Goal: Task Accomplishment & Management: Manage account settings

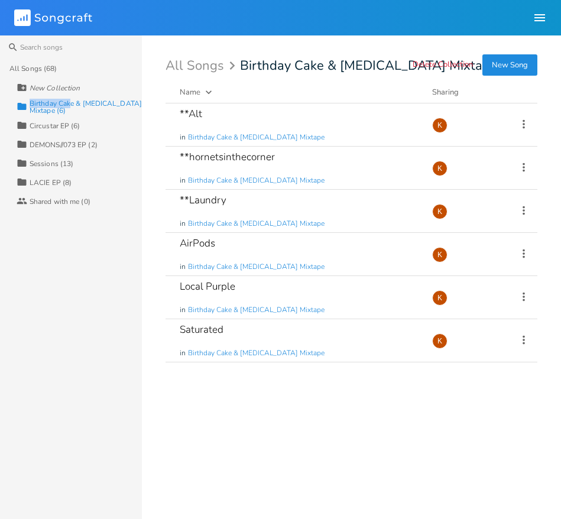
click at [69, 106] on div "Birthday Cake & [MEDICAL_DATA] Mixtape (6)" at bounding box center [86, 107] width 112 height 14
click at [525, 163] on icon at bounding box center [523, 167] width 13 height 13
click at [472, 284] on li "[PERSON_NAME]" at bounding box center [475, 286] width 95 height 20
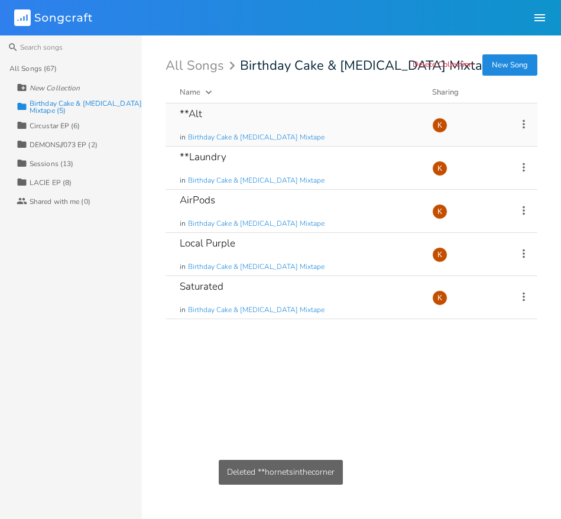
click at [524, 120] on icon at bounding box center [523, 124] width 13 height 13
click at [464, 240] on span "[PERSON_NAME]" at bounding box center [449, 243] width 32 height 8
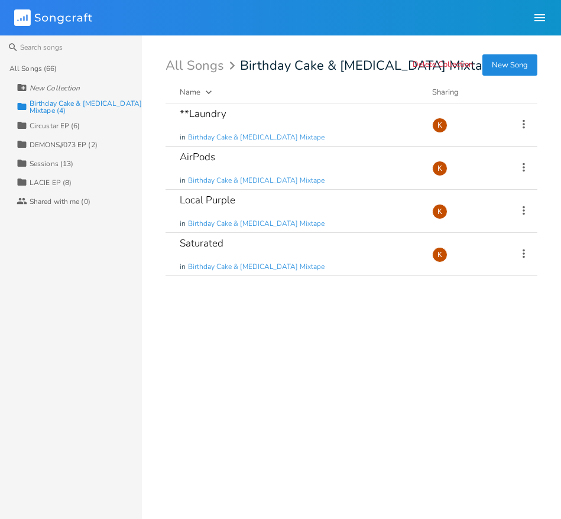
click at [500, 66] on button "New Song" at bounding box center [509, 64] width 55 height 21
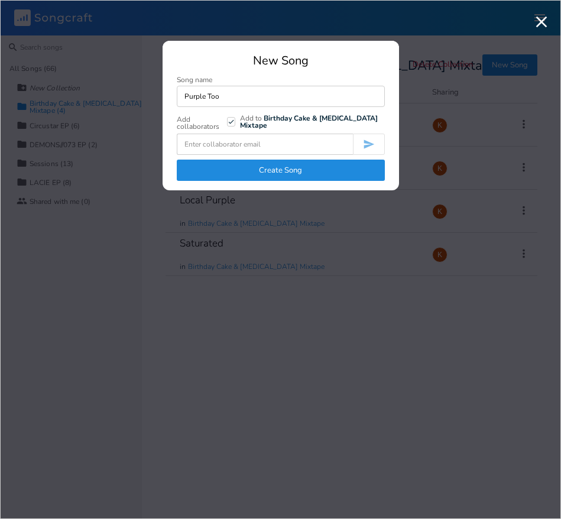
type input "Purple Too"
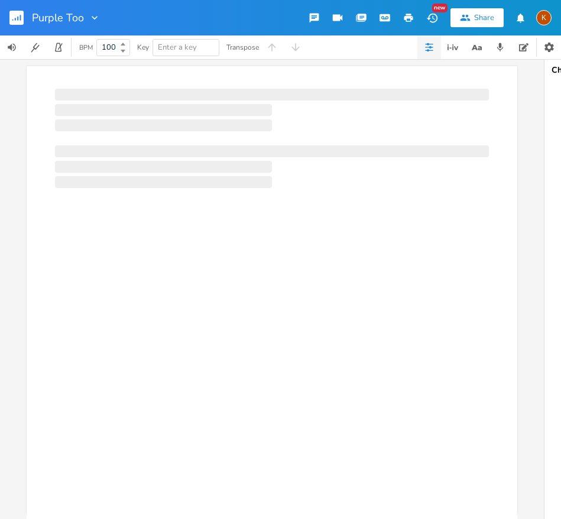
click at [8, 17] on div "Purple Too" at bounding box center [50, 17] width 100 height 35
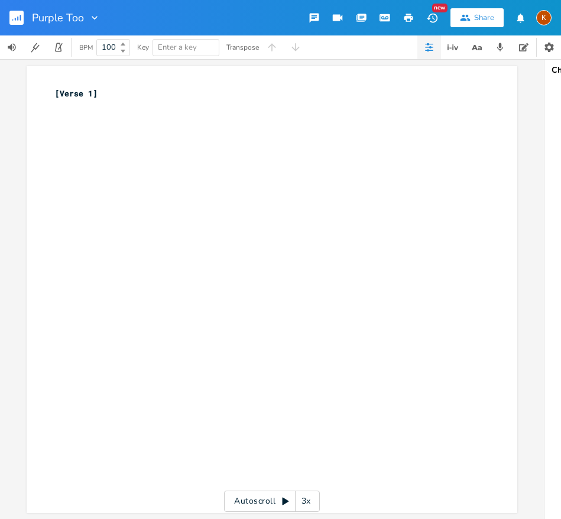
click at [6, 17] on div "Purple Too" at bounding box center [50, 17] width 100 height 35
click at [13, 17] on rect "button" at bounding box center [16, 18] width 14 height 14
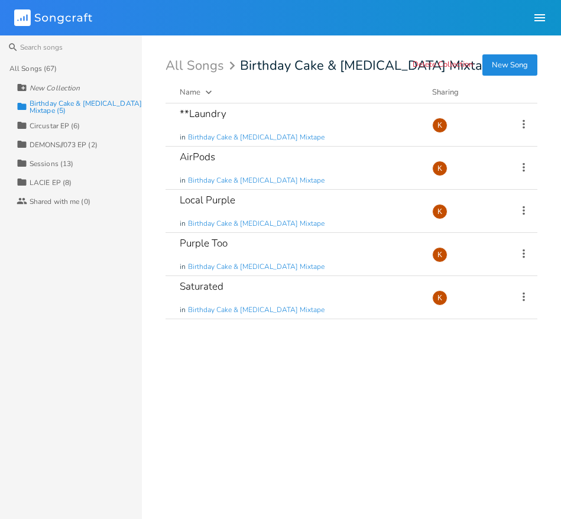
click at [74, 72] on div "All Songs (67)" at bounding box center [75, 68] width 132 height 19
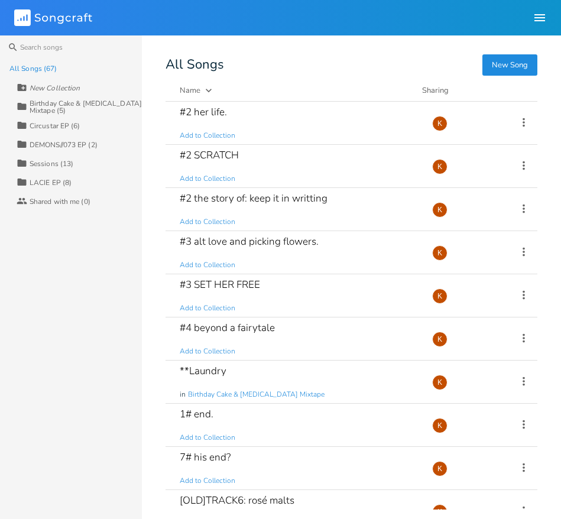
click at [68, 101] on div "Birthday Cake & [MEDICAL_DATA] Mixtape (5)" at bounding box center [86, 107] width 112 height 14
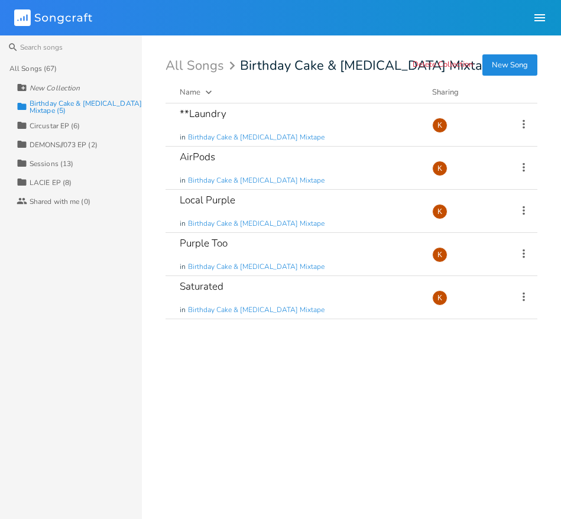
click at [220, 390] on div "**Laundry in Birthday Cake & [MEDICAL_DATA] Mixtape Add Demo [DATE] K AirPods i…" at bounding box center [351, 306] width 372 height 406
click at [517, 67] on button "New Song" at bounding box center [509, 64] width 55 height 21
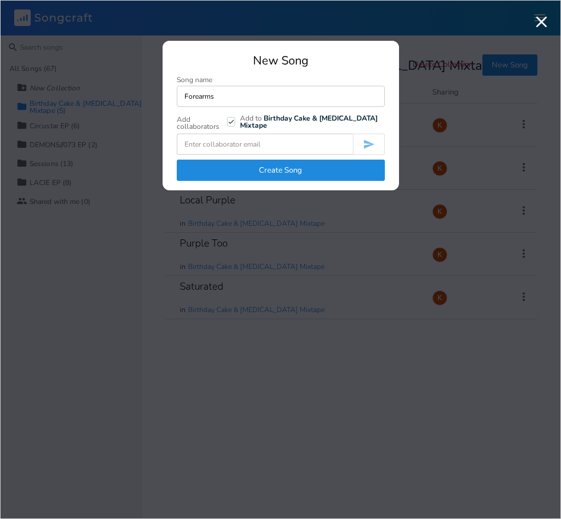
type input "Forearms"
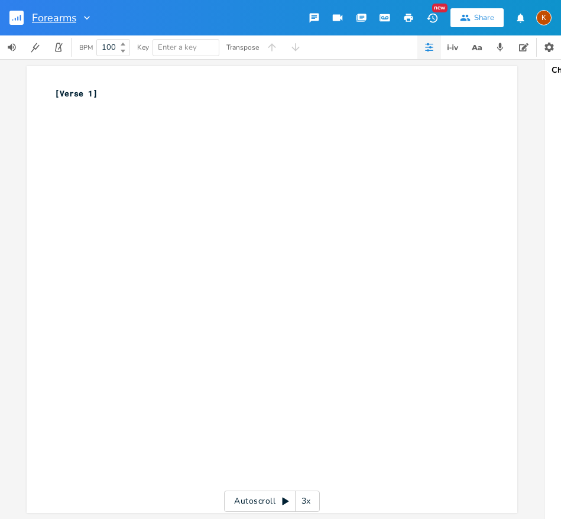
click at [70, 18] on input "Forearms" at bounding box center [54, 17] width 44 height 11
type input "Forearm"
type input "Forearms"
click at [17, 14] on rect "button" at bounding box center [16, 18] width 14 height 14
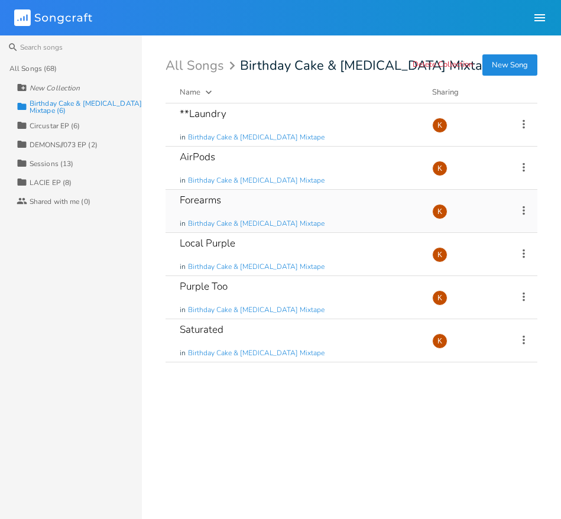
click at [522, 207] on icon at bounding box center [523, 210] width 2 height 9
click at [498, 222] on li "Edit Rename" at bounding box center [475, 229] width 95 height 20
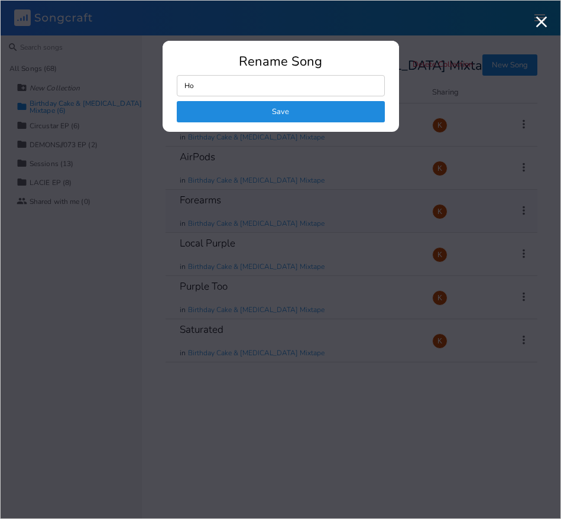
type input "H"
type input "Medical Cares"
click button "Save" at bounding box center [281, 111] width 208 height 21
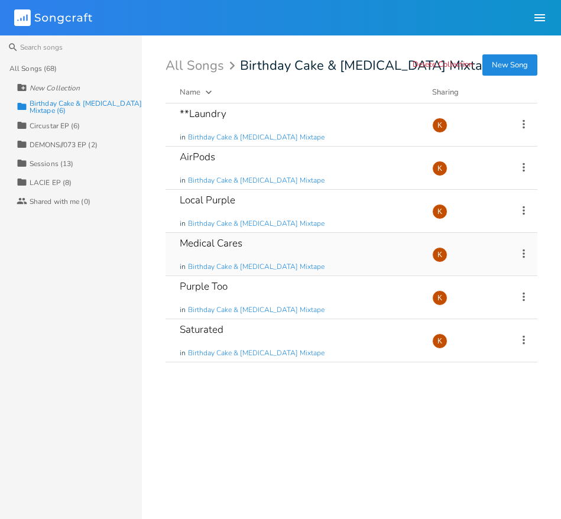
click at [523, 250] on icon at bounding box center [523, 253] width 2 height 9
click at [462, 269] on span "Edit Rename" at bounding box center [451, 272] width 37 height 8
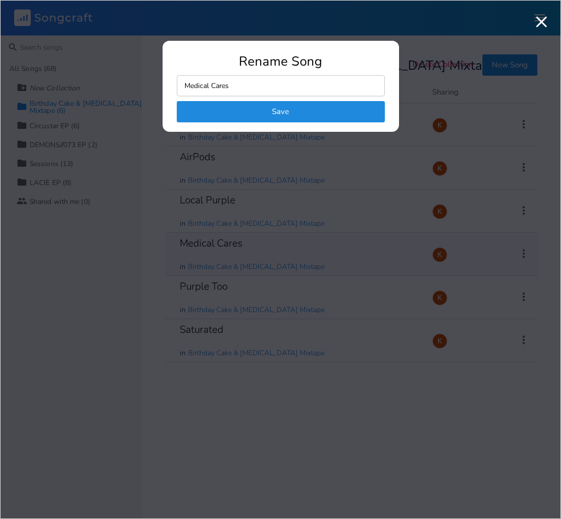
click at [202, 80] on input "Medical Cares" at bounding box center [281, 85] width 208 height 21
drag, startPoint x: 209, startPoint y: 83, endPoint x: 142, endPoint y: 75, distance: 67.3
click at [141, 77] on div "Rename Song Medical Cares Save" at bounding box center [280, 259] width 536 height 494
type input "Hospital Cares"
click button "Save" at bounding box center [281, 111] width 208 height 21
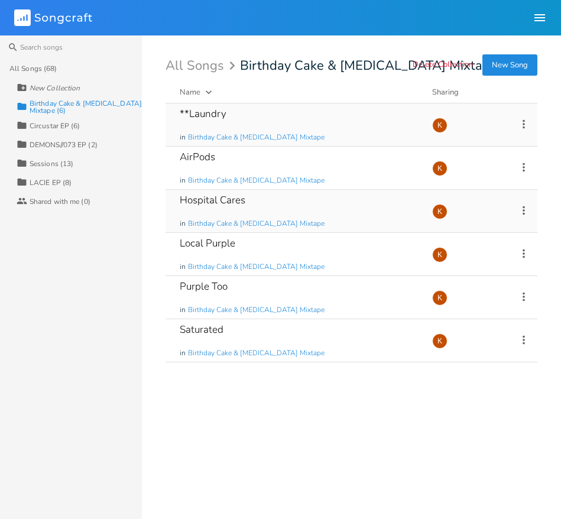
drag, startPoint x: 526, startPoint y: 115, endPoint x: 520, endPoint y: 115, distance: 5.9
click at [520, 115] on div "**Laundry in Birthday Cake & [MEDICAL_DATA] Mixtape Add Demo [DATE] K" at bounding box center [351, 124] width 372 height 43
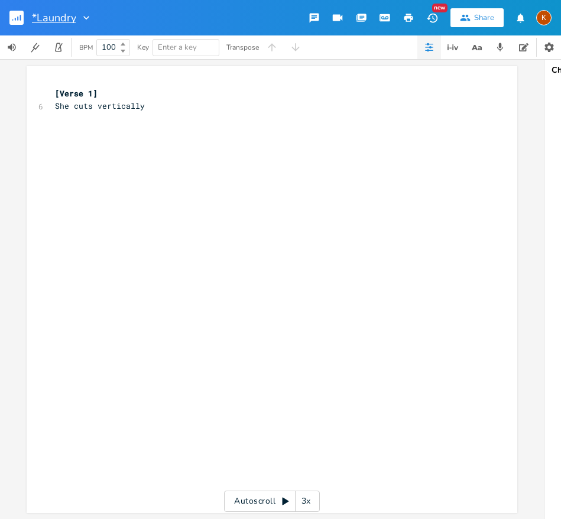
type input "Laundry"
click at [18, 17] on icon "button" at bounding box center [17, 19] width 1 height 4
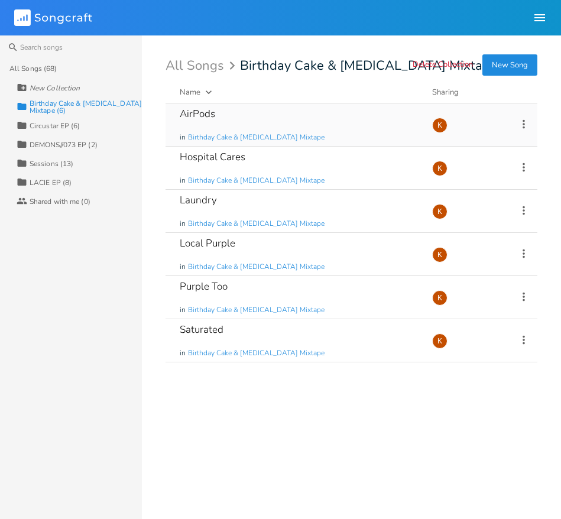
click at [524, 121] on icon at bounding box center [523, 123] width 2 height 9
click at [492, 141] on li "Edit Rename" at bounding box center [475, 142] width 95 height 20
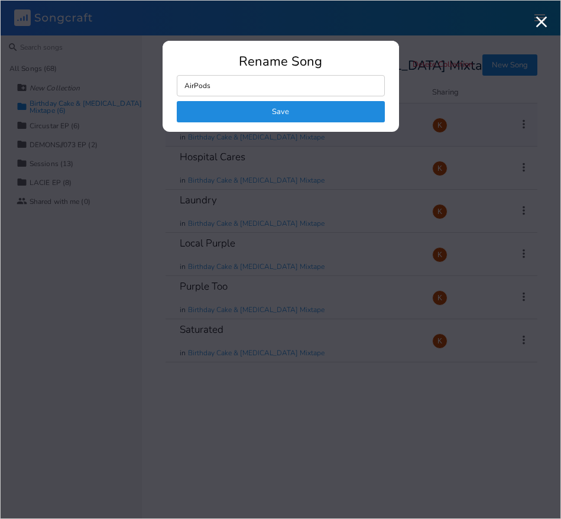
type input "1AirPods"
click button "Save" at bounding box center [281, 111] width 208 height 21
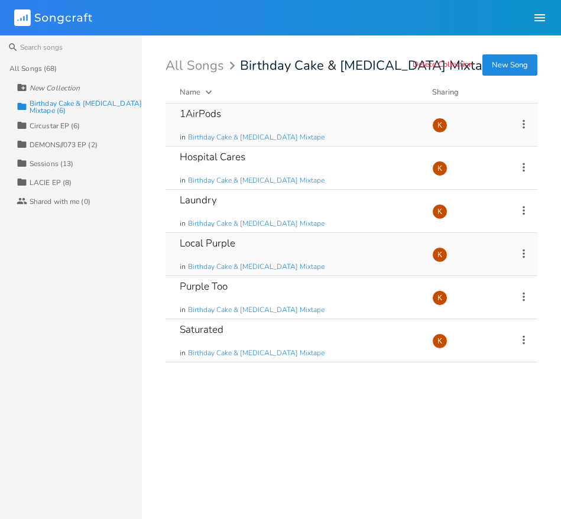
click at [528, 252] on icon at bounding box center [523, 253] width 13 height 13
click at [489, 266] on li "Edit Rename" at bounding box center [475, 272] width 95 height 20
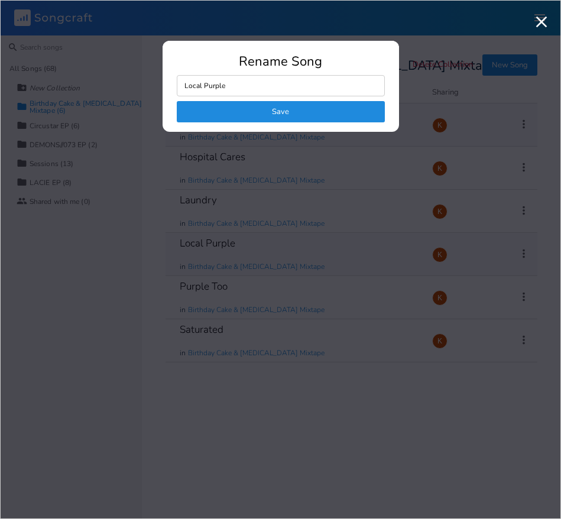
type input "2Local Purple"
click button "Save" at bounding box center [281, 111] width 208 height 21
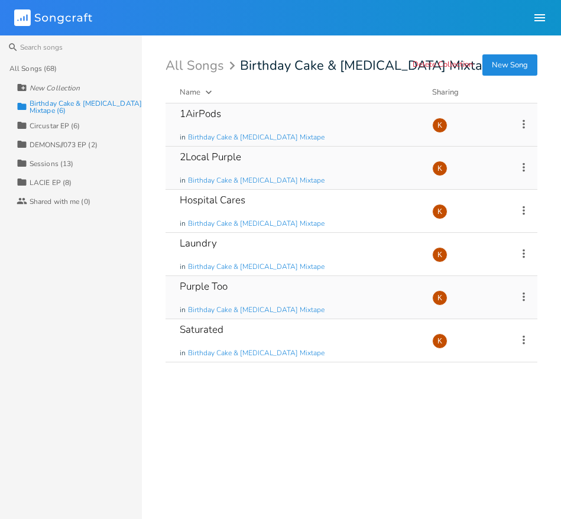
click at [524, 299] on icon at bounding box center [523, 296] width 13 height 13
click at [494, 307] on li "Edit Rename" at bounding box center [475, 315] width 95 height 20
click at [525, 163] on icon at bounding box center [523, 167] width 13 height 13
click at [494, 178] on li "Edit Rename" at bounding box center [475, 185] width 95 height 20
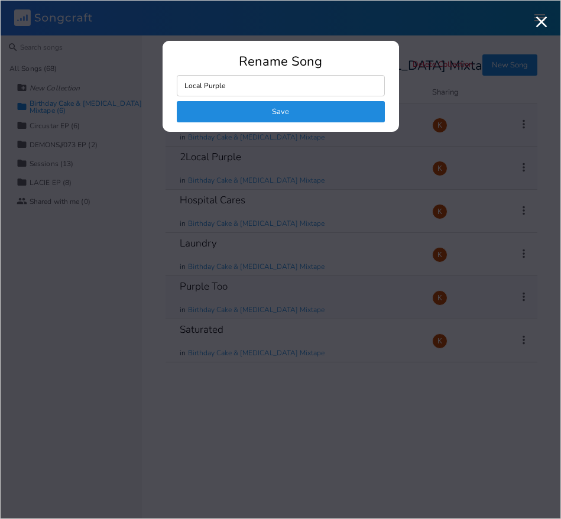
type input "3Local Purple"
click button "Save" at bounding box center [281, 111] width 208 height 21
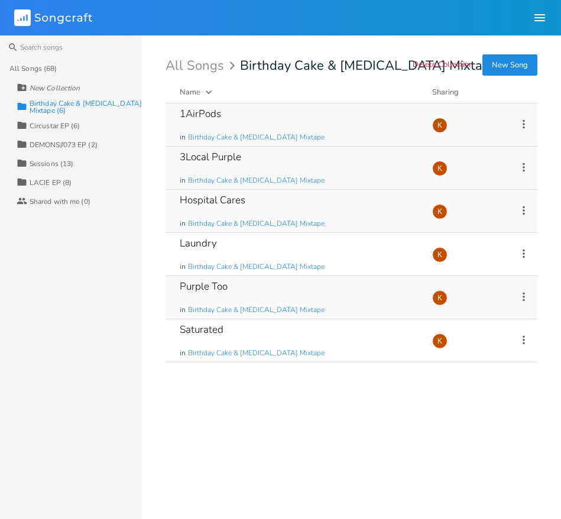
click at [524, 208] on icon at bounding box center [523, 210] width 13 height 13
click at [497, 224] on li "Edit Rename" at bounding box center [475, 229] width 95 height 20
click at [522, 253] on icon at bounding box center [523, 253] width 2 height 9
click at [488, 269] on li "Edit Rename" at bounding box center [475, 272] width 95 height 20
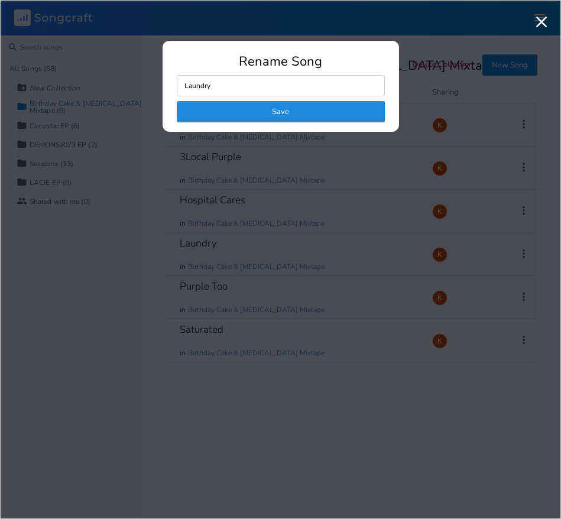
type input "2Laundry"
click button "Save" at bounding box center [281, 111] width 208 height 21
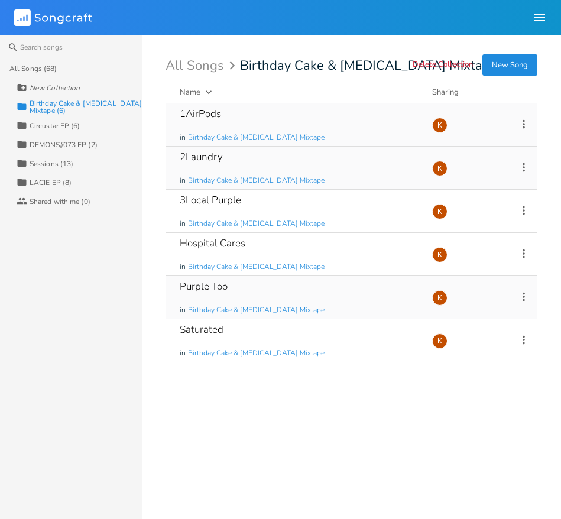
click at [523, 300] on icon at bounding box center [523, 296] width 2 height 9
click at [503, 309] on li "Edit Rename" at bounding box center [475, 315] width 95 height 20
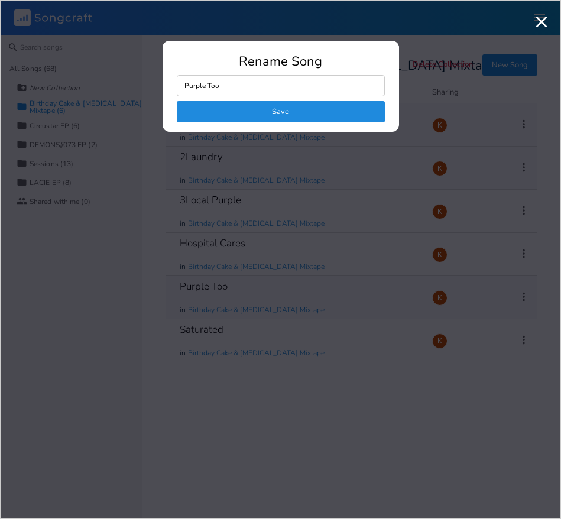
type input "4Purple Too"
click button "Save" at bounding box center [281, 111] width 208 height 21
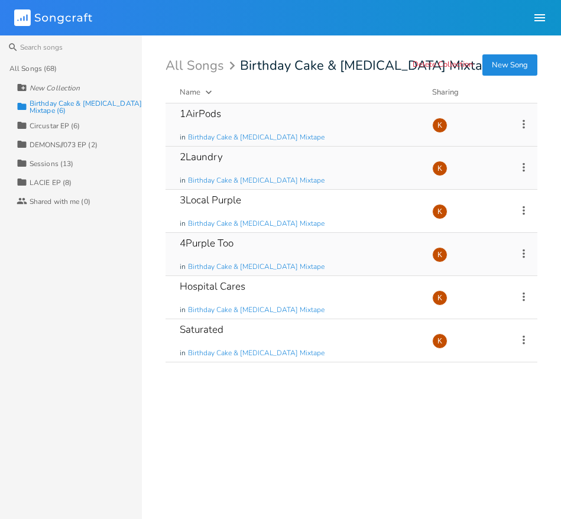
click at [528, 253] on icon at bounding box center [523, 253] width 13 height 13
click at [493, 265] on li "Edit Rename" at bounding box center [475, 272] width 95 height 20
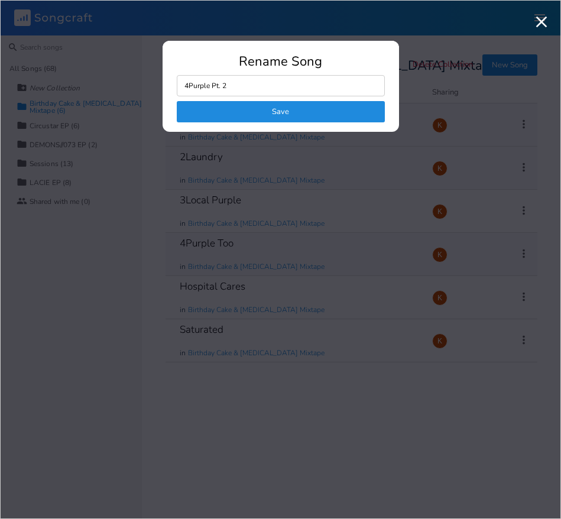
type input "4Purple Pt.2"
click button "Save" at bounding box center [281, 111] width 208 height 21
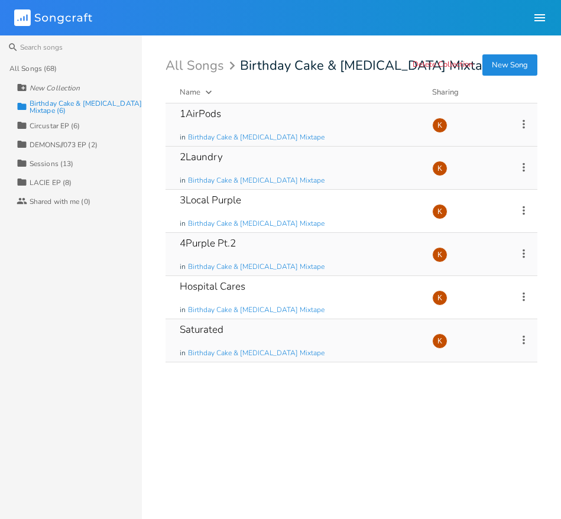
click at [527, 336] on icon at bounding box center [523, 339] width 13 height 13
click at [445, 356] on span "Edit Rename" at bounding box center [451, 358] width 37 height 8
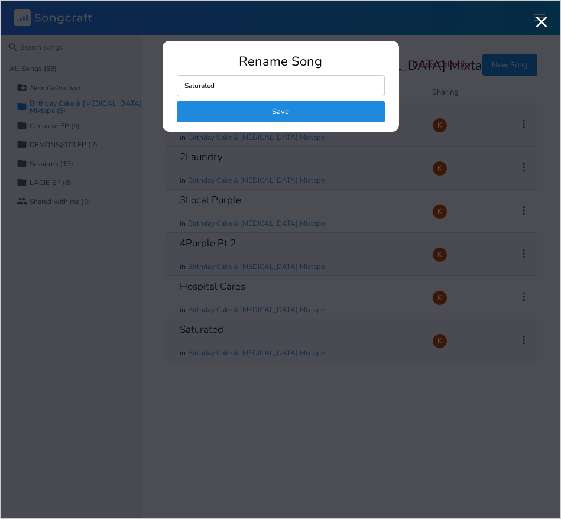
type input "5Saturated"
click button "Save" at bounding box center [281, 111] width 208 height 21
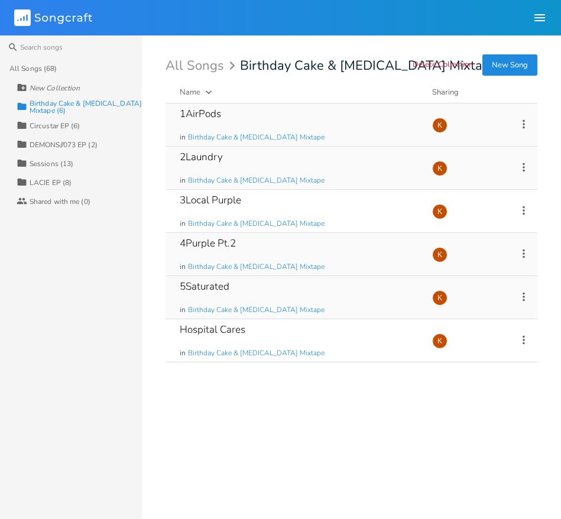
click at [522, 73] on button "New Song" at bounding box center [509, 64] width 55 height 21
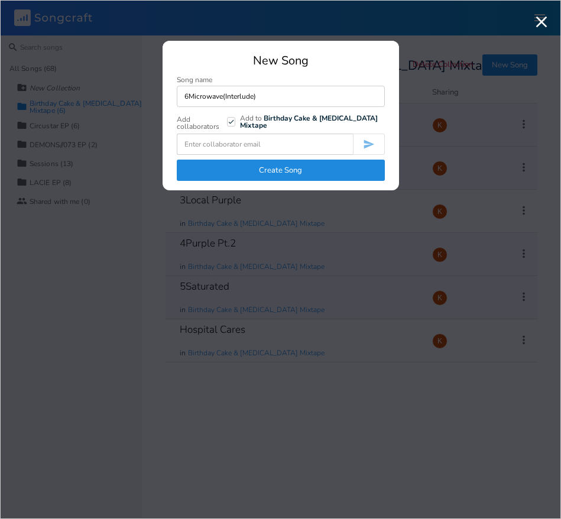
type input "6Microwave(Interlude)"
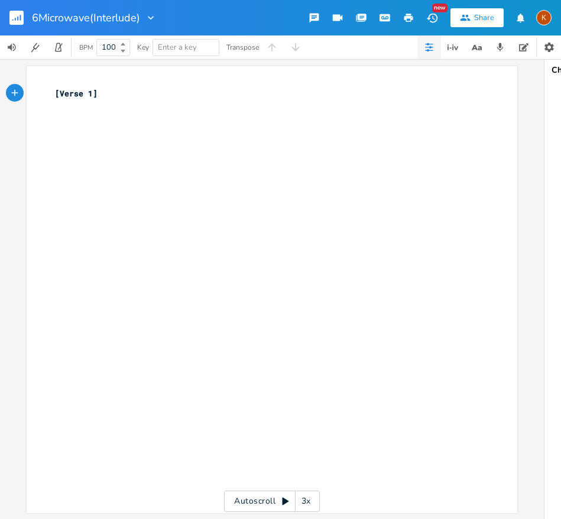
click at [21, 18] on rect "button" at bounding box center [16, 18] width 14 height 14
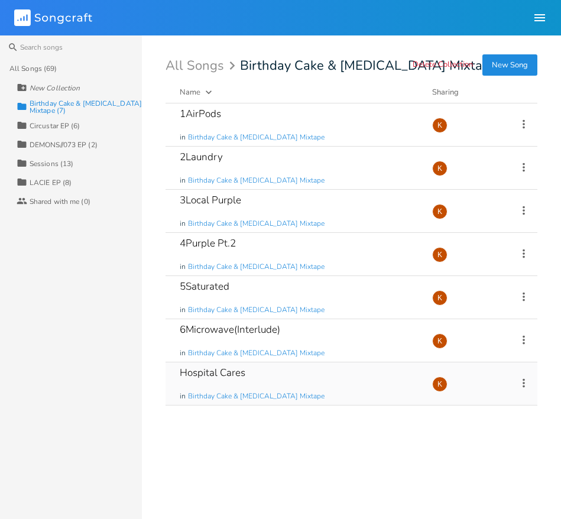
click at [523, 386] on icon at bounding box center [523, 382] width 13 height 13
click at [490, 399] on li "Edit Rename" at bounding box center [475, 401] width 95 height 20
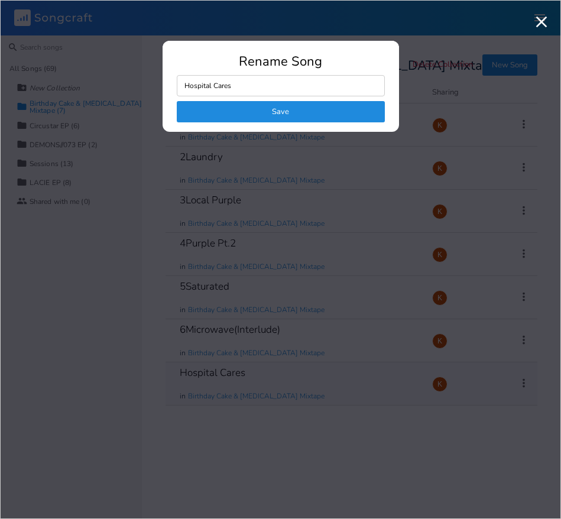
type input "7Hospital Cares"
click button "Save" at bounding box center [281, 111] width 208 height 21
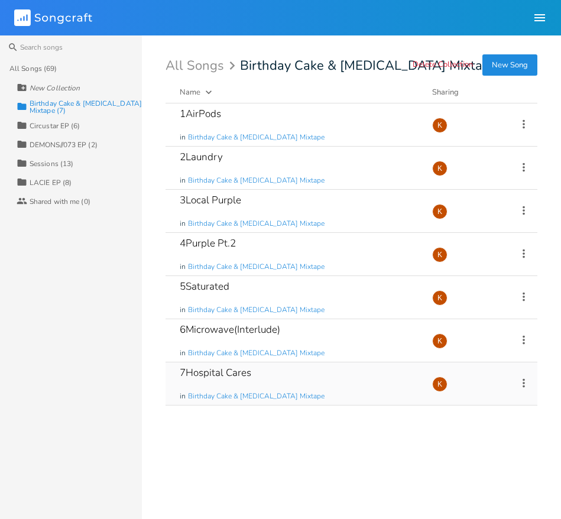
click at [494, 69] on button "New Song" at bounding box center [509, 64] width 55 height 21
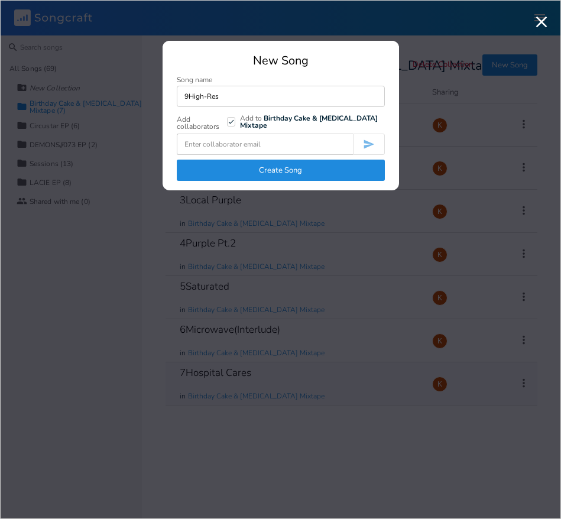
type input "9High-Res"
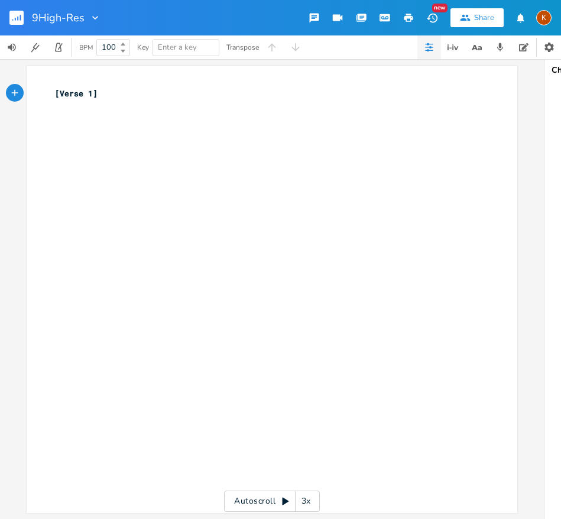
click at [16, 14] on rect "button" at bounding box center [16, 18] width 14 height 14
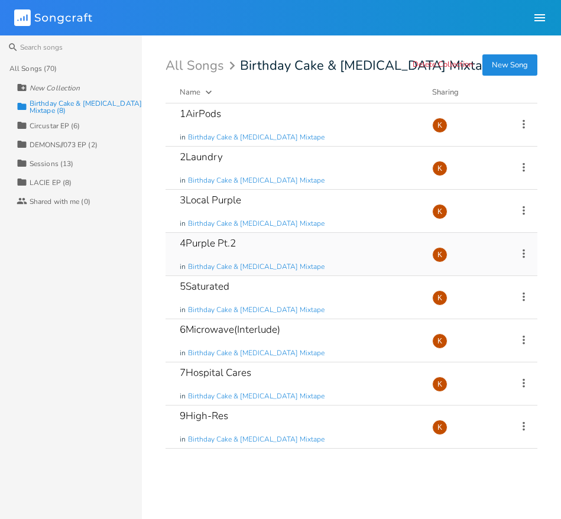
drag, startPoint x: 276, startPoint y: 248, endPoint x: 268, endPoint y: 244, distance: 8.5
click at [268, 244] on div "4Purple Pt.2 in Birthday Cake & [MEDICAL_DATA] Mixtape" at bounding box center [299, 254] width 238 height 43
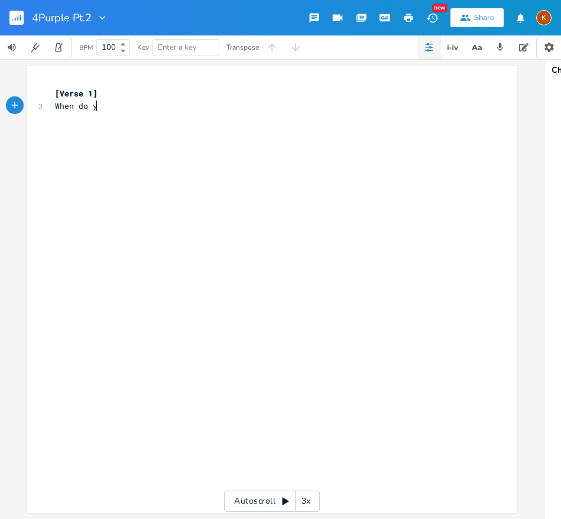
scroll to position [0, 47]
type textarea "When do you,"
type textarea "go awaty"
type textarea "y>"
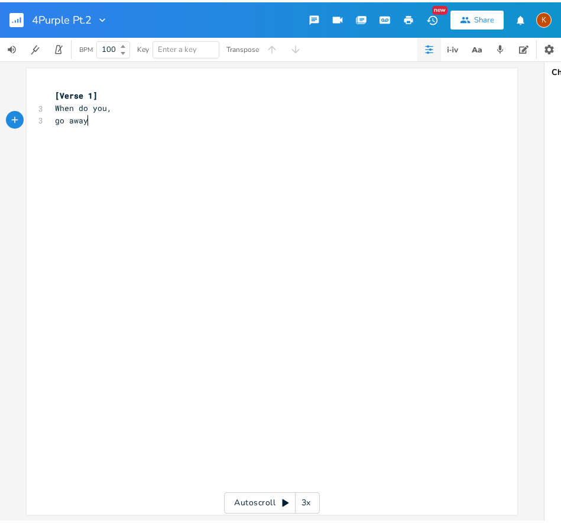
scroll to position [0, 4]
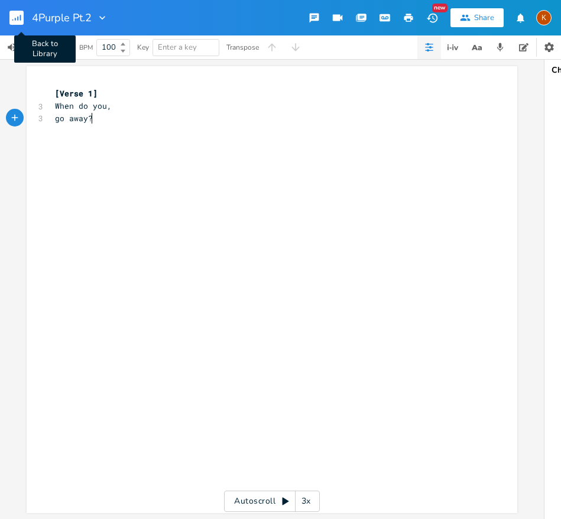
type textarea "?"
click at [21, 17] on rect "button" at bounding box center [16, 18] width 14 height 14
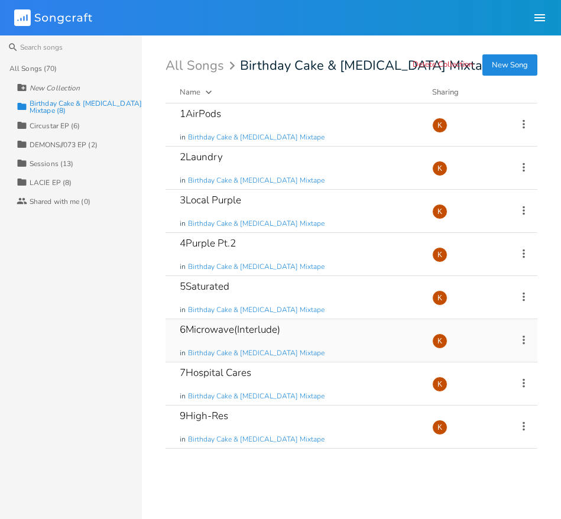
click at [523, 338] on icon at bounding box center [523, 339] width 13 height 13
click at [466, 358] on span "Edit Rename" at bounding box center [451, 358] width 37 height 8
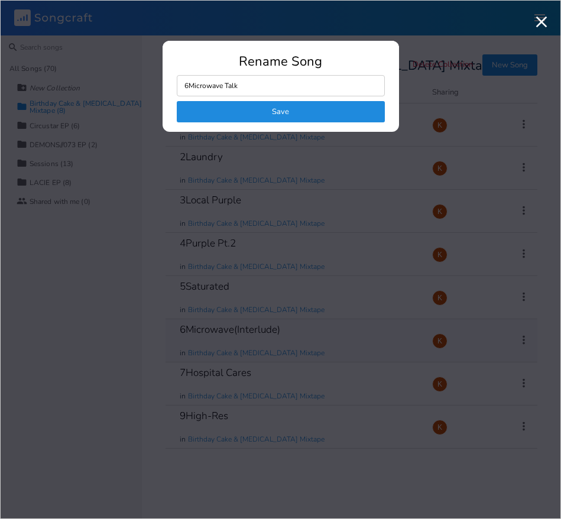
type input "6Microwave Talks"
click button "Save" at bounding box center [281, 111] width 208 height 21
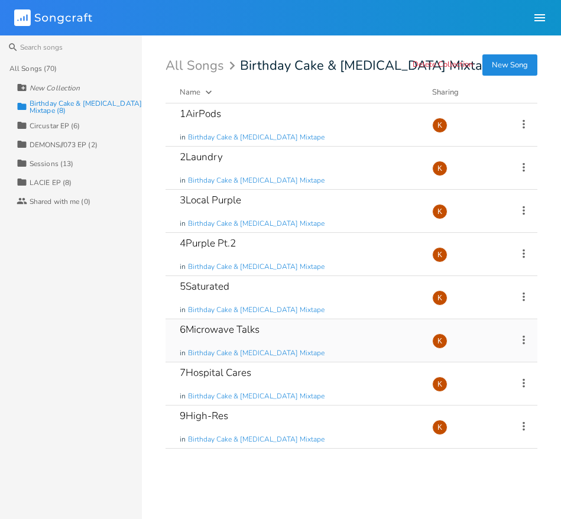
click at [524, 334] on icon at bounding box center [523, 339] width 13 height 13
click at [475, 354] on li "Edit Rename" at bounding box center [475, 358] width 95 height 20
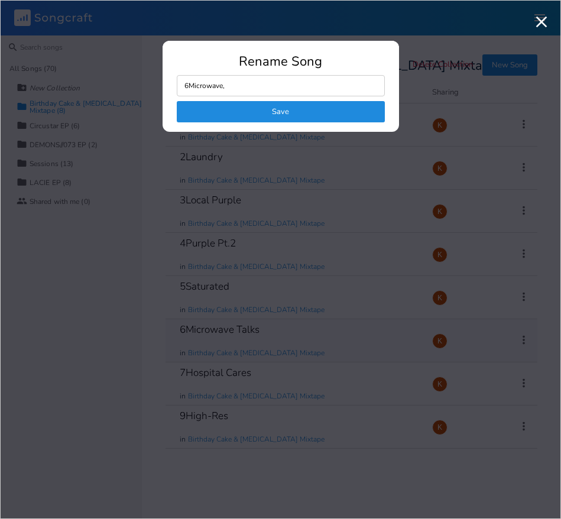
type input "6Microwave, A"
click button "Save" at bounding box center [281, 111] width 208 height 21
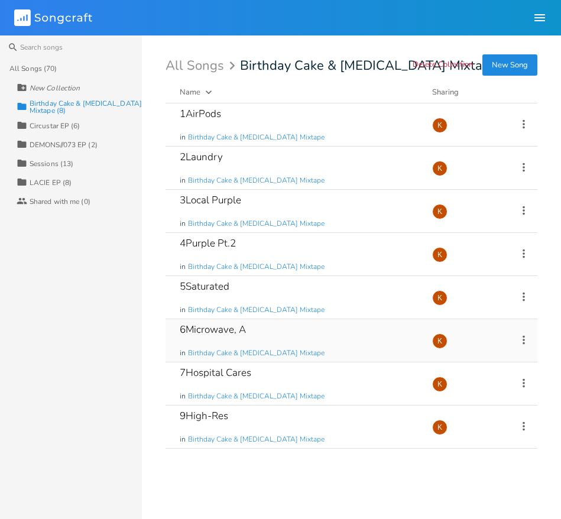
click at [522, 340] on icon at bounding box center [523, 339] width 13 height 13
click at [504, 351] on li "Edit Rename" at bounding box center [475, 358] width 95 height 20
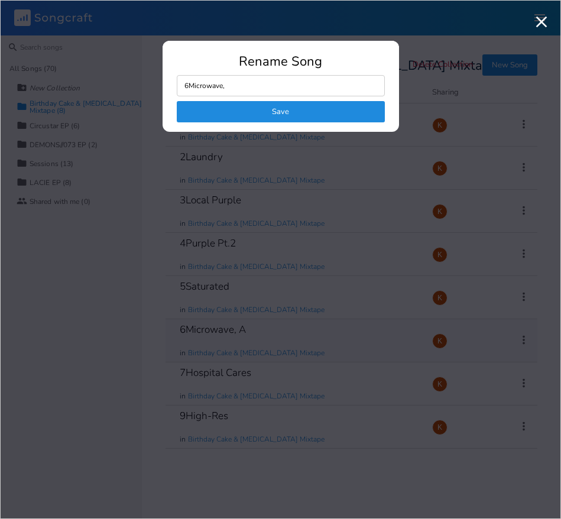
type input "6Microwave"
click button "Save" at bounding box center [281, 111] width 208 height 21
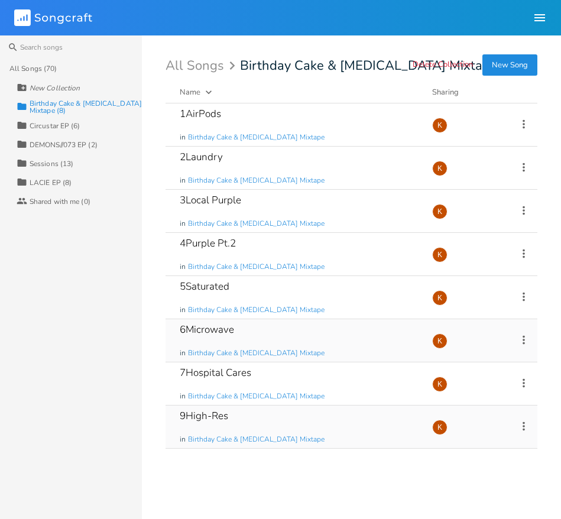
click at [524, 424] on icon at bounding box center [523, 425] width 13 height 13
click at [450, 310] on span "Edit Rename" at bounding box center [451, 313] width 37 height 8
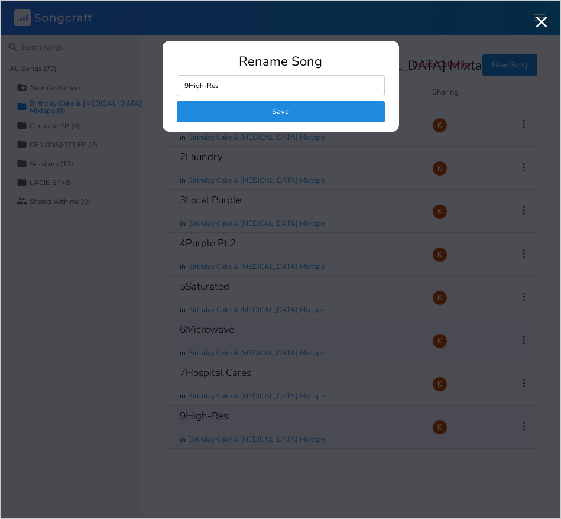
click at [187, 87] on input "9High-Res" at bounding box center [281, 85] width 208 height 21
type input "10High-Res"
click button "Save" at bounding box center [281, 111] width 208 height 21
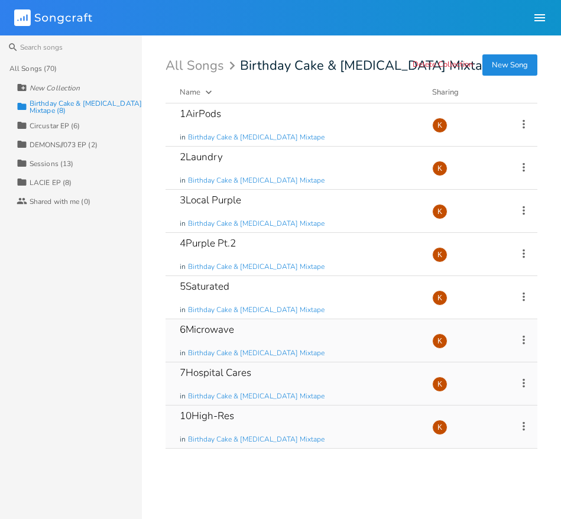
click at [524, 382] on icon at bounding box center [523, 382] width 13 height 13
click at [474, 398] on li "Edit Rename" at bounding box center [475, 401] width 95 height 20
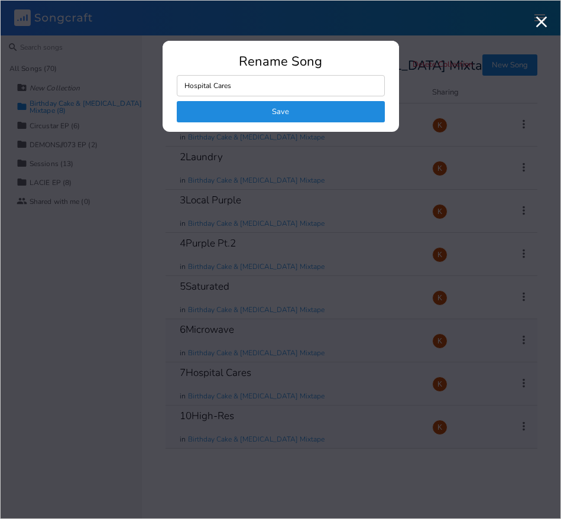
type input "8Hospital Cares"
click button "Save" at bounding box center [281, 111] width 208 height 21
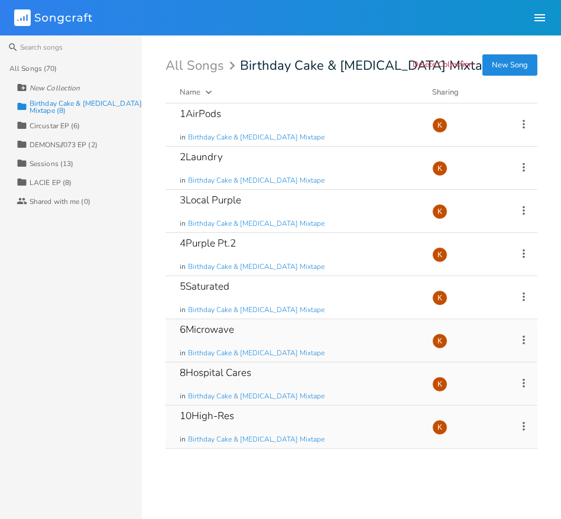
click at [526, 337] on icon at bounding box center [523, 339] width 13 height 13
click at [487, 354] on li "Edit Rename" at bounding box center [475, 358] width 95 height 20
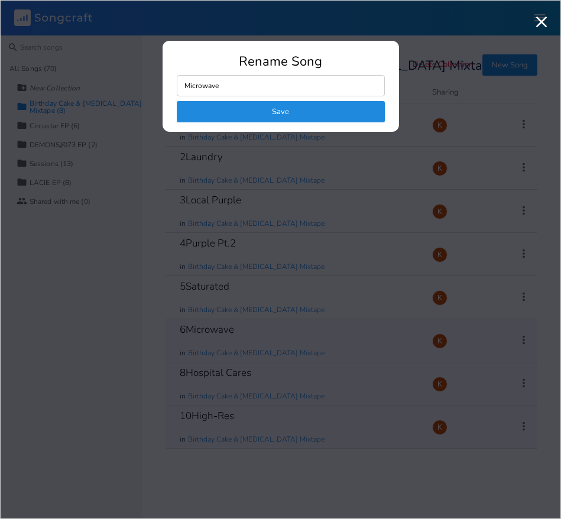
type input "7Microwave"
click button "Save" at bounding box center [281, 111] width 208 height 21
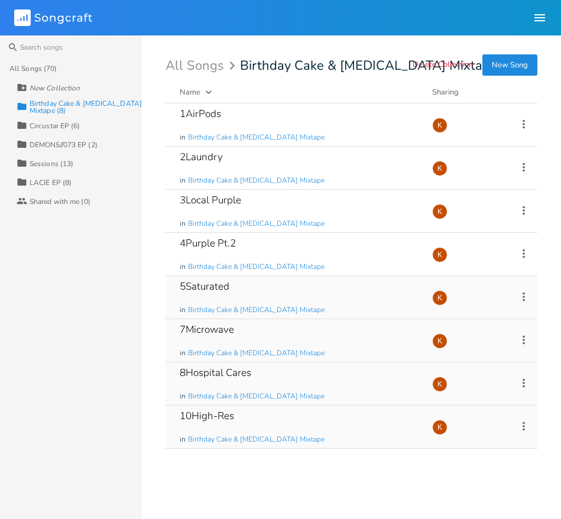
click at [522, 296] on icon at bounding box center [523, 296] width 2 height 9
click at [503, 310] on li "Edit Rename" at bounding box center [475, 315] width 95 height 20
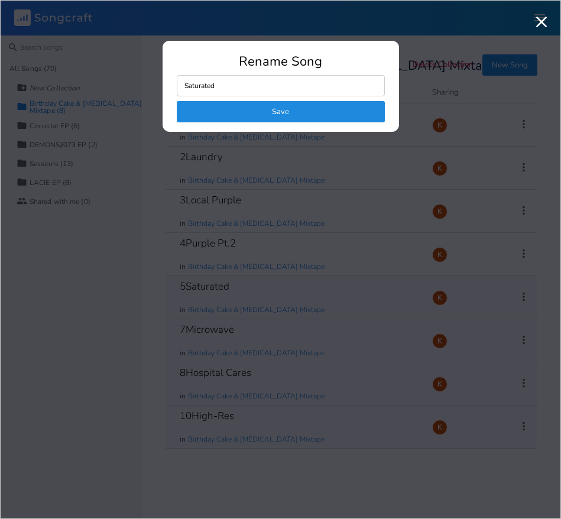
type input "6Saturated"
click button "Save" at bounding box center [281, 111] width 208 height 21
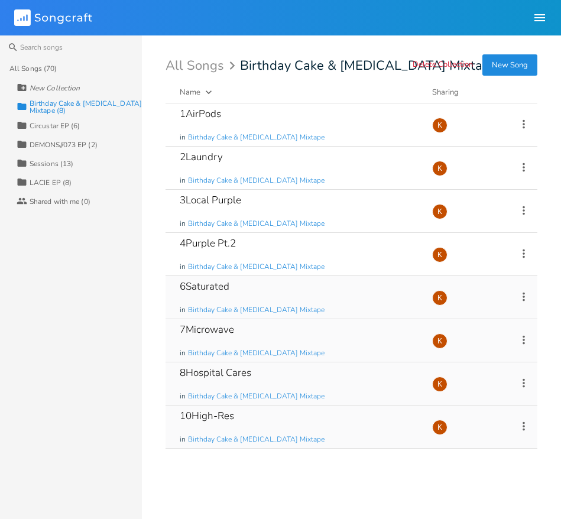
click at [517, 60] on button "New Song" at bounding box center [509, 64] width 55 height 21
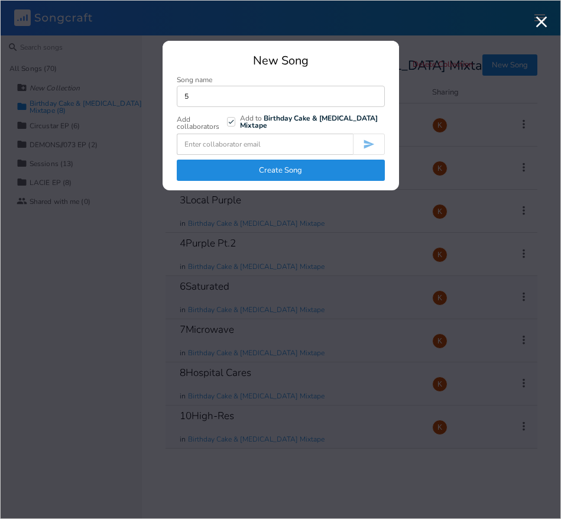
type input "5"
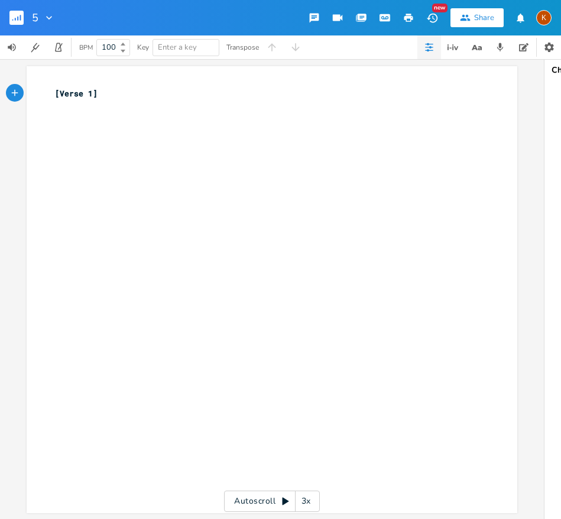
click at [19, 15] on rect "button" at bounding box center [16, 18] width 14 height 14
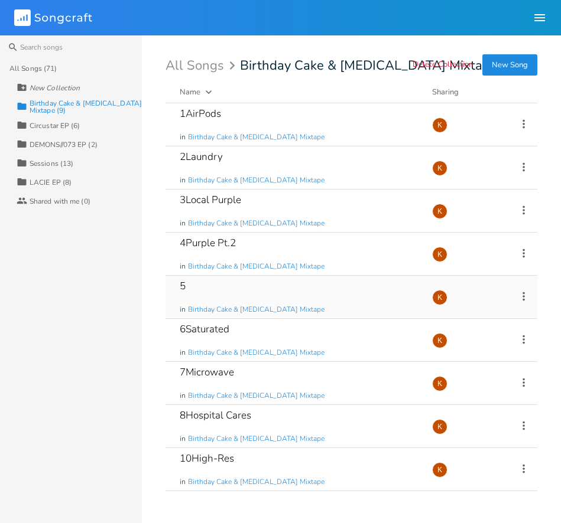
click at [527, 295] on icon at bounding box center [523, 296] width 13 height 13
click at [484, 314] on li "Edit Rename" at bounding box center [475, 315] width 95 height 20
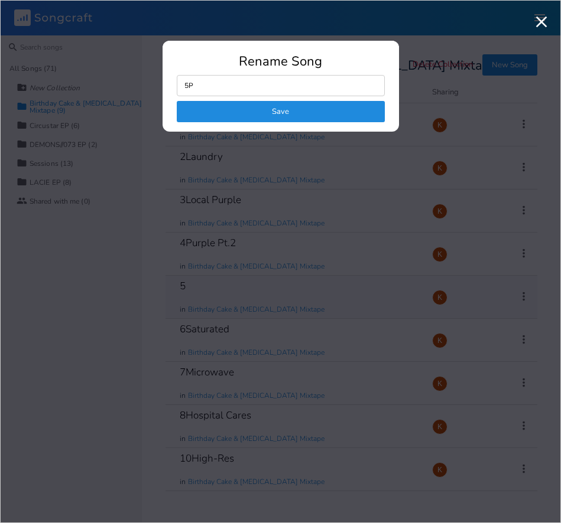
type input "5"
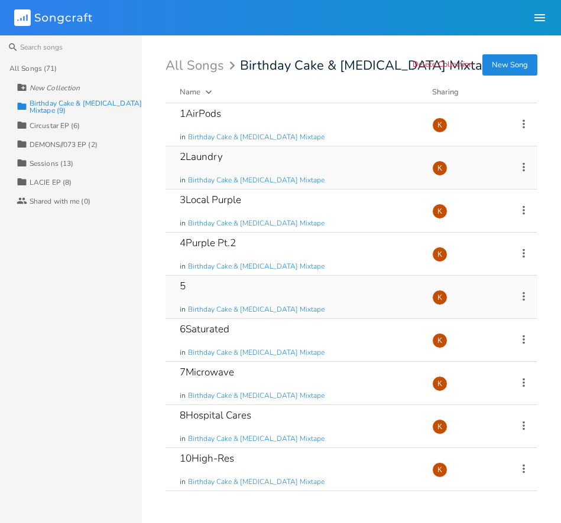
click at [337, 169] on div "2Laundry in Birthday Cake & [MEDICAL_DATA] Mixtape" at bounding box center [299, 168] width 238 height 43
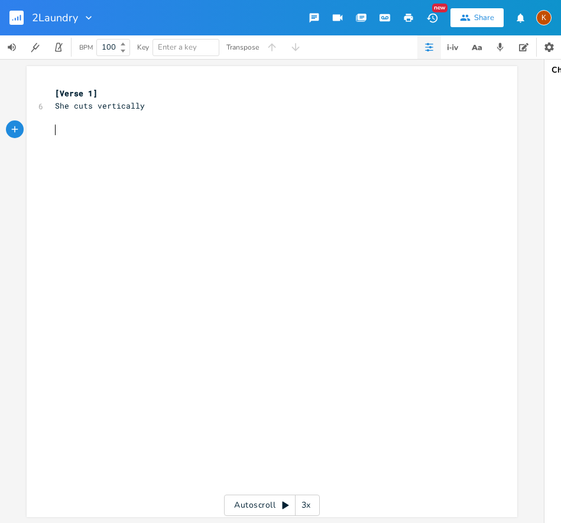
click at [152, 127] on pre "​" at bounding box center [266, 130] width 427 height 12
type textarea "I out"
type textarea "tta slap yo ur"
type textarea "u rn"
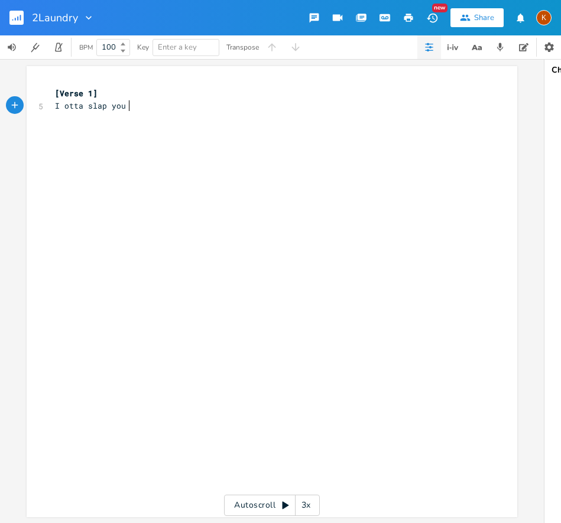
scroll to position [0, 14]
type textarea "make me curse"
type textarea "you out"
type textarea "t"
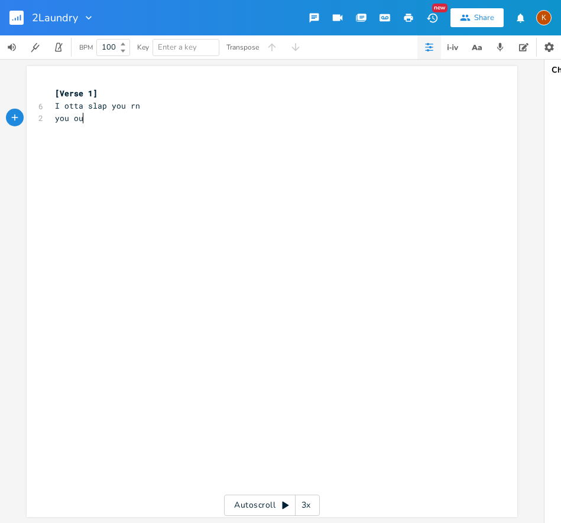
scroll to position [0, 2]
type textarea "t"
type textarea "tta out this house"
type textarea "you got a month from now"
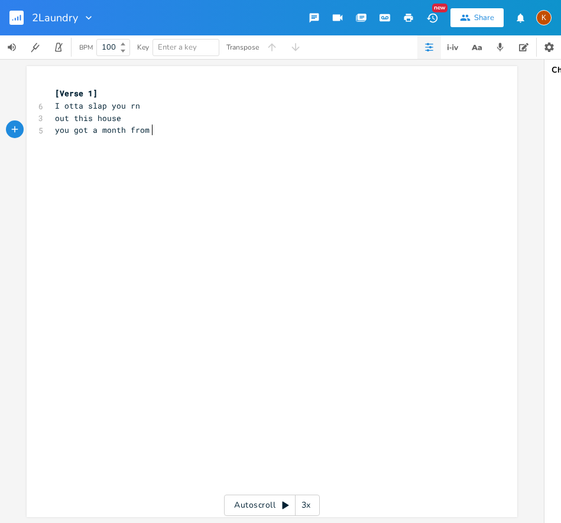
scroll to position [0, 93]
type textarea "fg"
type textarea "igure it out"
click at [14, 12] on rect "button" at bounding box center [16, 18] width 14 height 14
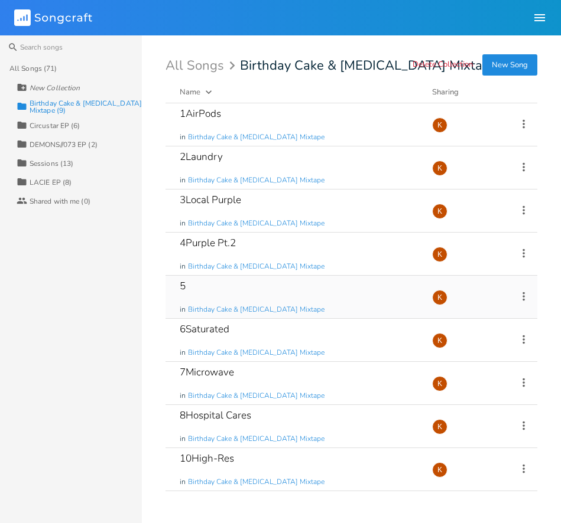
click at [526, 293] on icon at bounding box center [523, 296] width 13 height 13
click at [496, 310] on li "Edit Rename" at bounding box center [475, 315] width 95 height 20
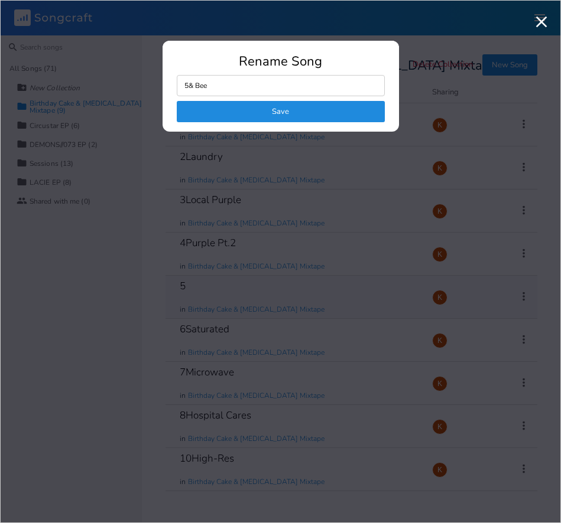
type input "5& Bees"
click button "Save" at bounding box center [281, 111] width 208 height 21
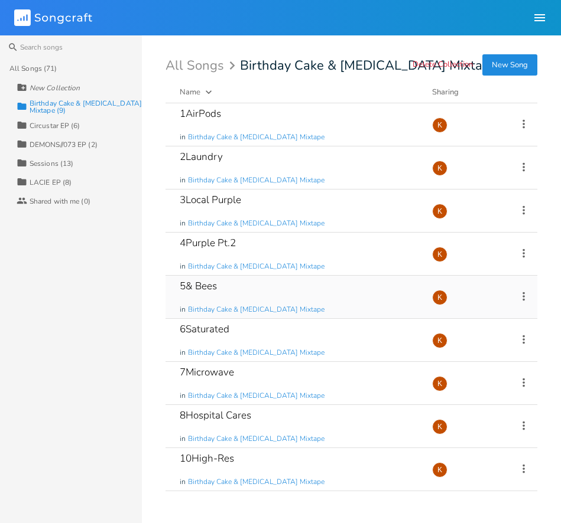
click at [523, 292] on icon at bounding box center [523, 296] width 2 height 9
click at [479, 310] on li "Edit Rename" at bounding box center [475, 315] width 95 height 20
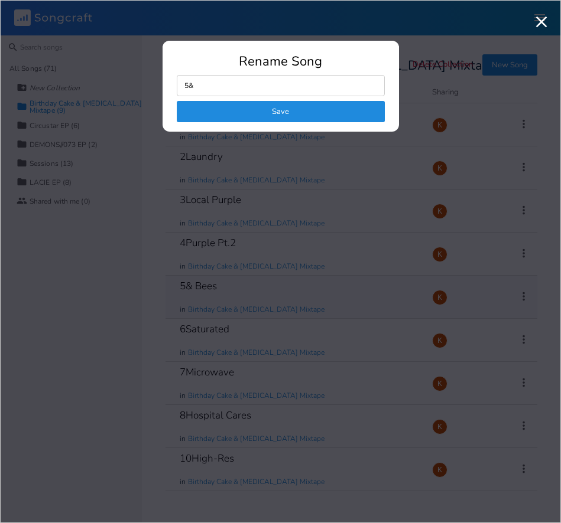
type input "5"
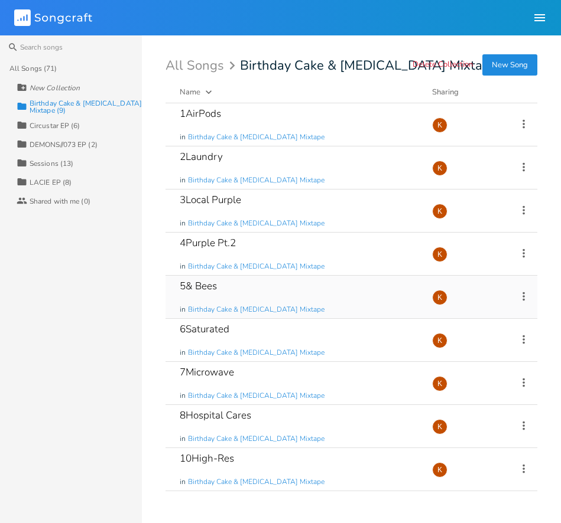
click at [523, 294] on icon at bounding box center [523, 296] width 13 height 13
click at [440, 313] on icon "Edit" at bounding box center [437, 315] width 8 height 8
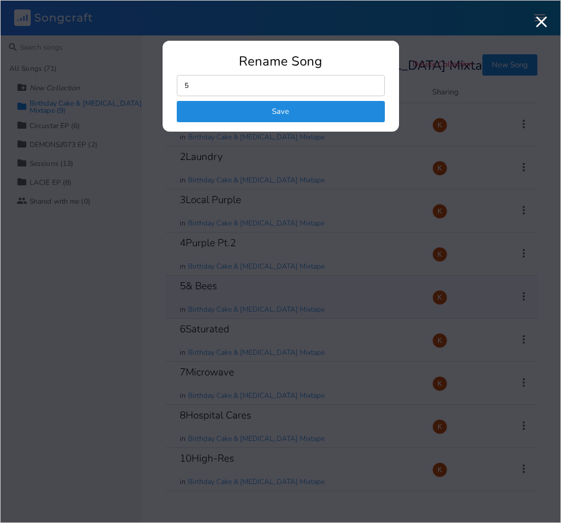
type input "5"
click at [252, 119] on button "Save" at bounding box center [281, 111] width 208 height 21
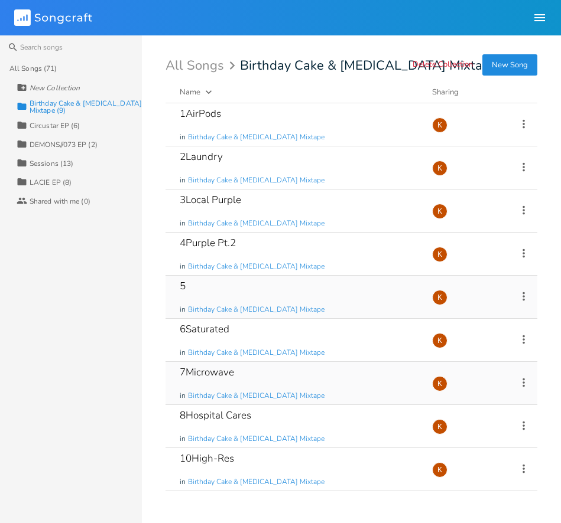
click at [525, 383] on icon at bounding box center [523, 382] width 13 height 13
click at [450, 403] on span "Edit Rename" at bounding box center [451, 401] width 37 height 8
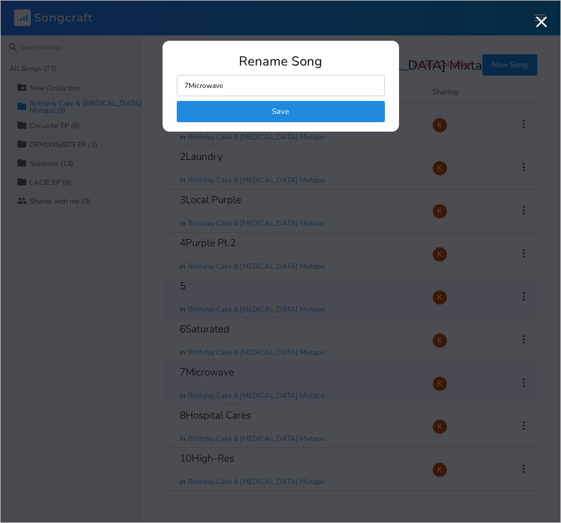
click at [253, 86] on input "7Microwave" at bounding box center [281, 85] width 208 height 21
type input "7"
click button "Save" at bounding box center [281, 111] width 208 height 21
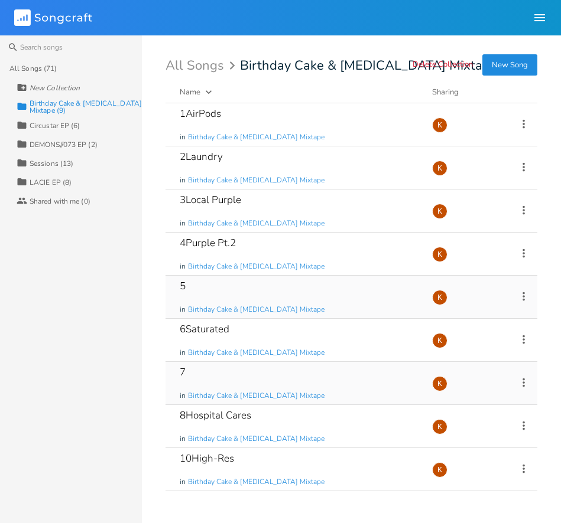
click at [164, 311] on div "Search All Songs (71) New Collection Collection Birthday Cake & [MEDICAL_DATA] …" at bounding box center [280, 279] width 561 height 488
click at [525, 299] on icon at bounding box center [523, 296] width 13 height 13
click at [487, 308] on li "Edit Rename" at bounding box center [475, 315] width 95 height 20
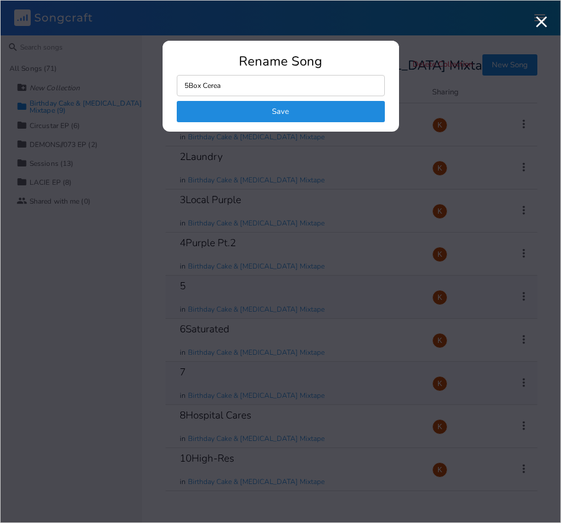
type input "5Box Cereal"
click button "Save" at bounding box center [281, 111] width 208 height 21
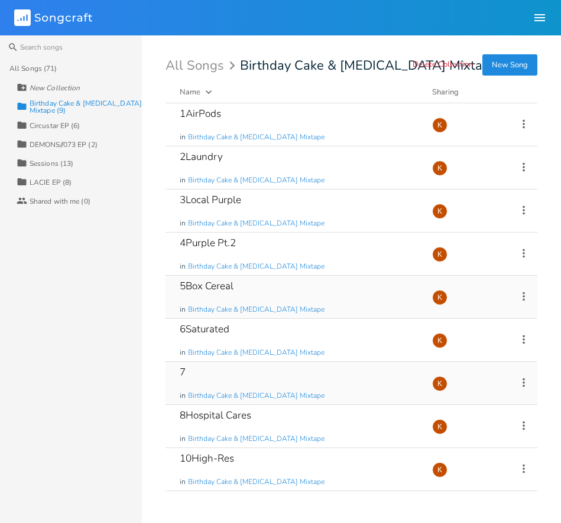
click at [522, 383] on icon at bounding box center [523, 382] width 13 height 13
click at [454, 398] on span "Edit Rename" at bounding box center [451, 401] width 37 height 8
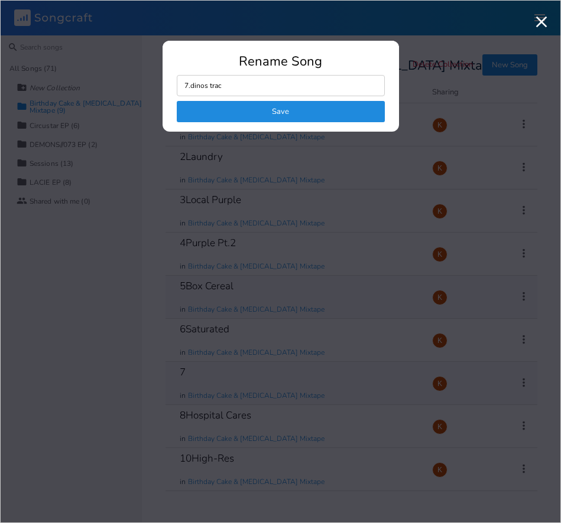
type input "7.dinos track"
click button "Save" at bounding box center [281, 111] width 208 height 21
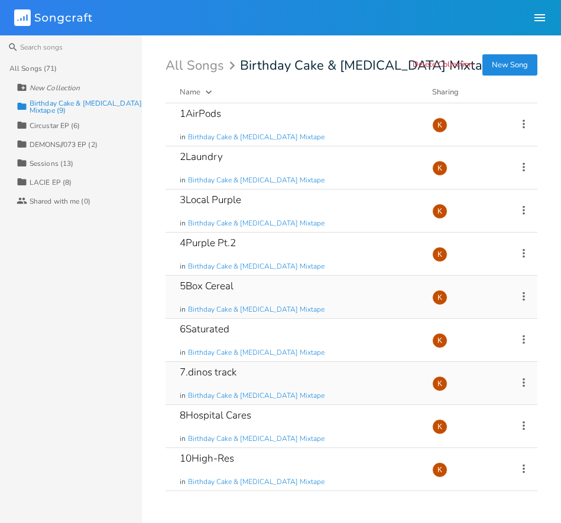
click at [523, 378] on icon at bounding box center [523, 382] width 13 height 13
click at [491, 396] on li "Edit Rename" at bounding box center [475, 401] width 95 height 20
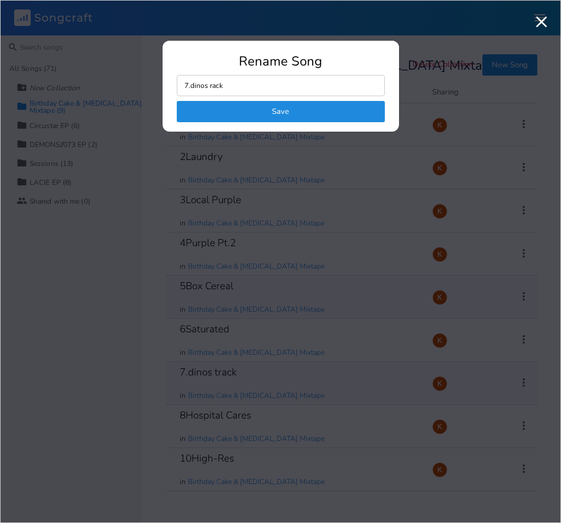
type input "7.dinos Track"
click button "Save" at bounding box center [281, 111] width 208 height 21
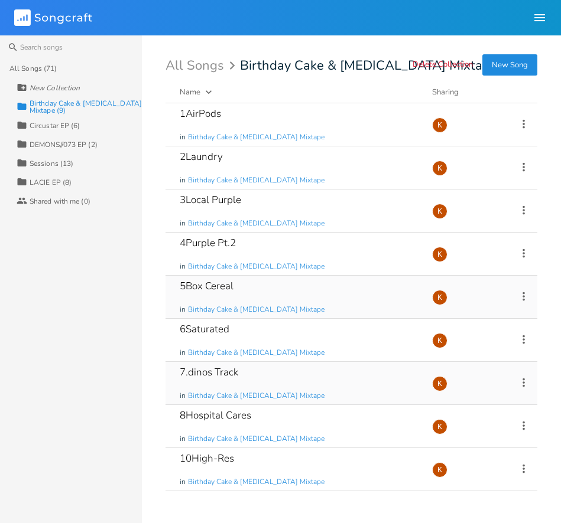
click at [523, 380] on icon at bounding box center [523, 382] width 13 height 13
click at [473, 399] on li "Edit Rename" at bounding box center [475, 401] width 95 height 20
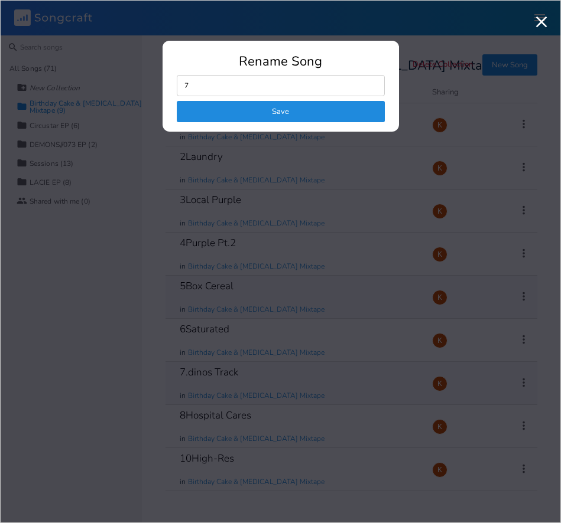
type input "7"
click at [286, 110] on button "Save" at bounding box center [281, 111] width 208 height 21
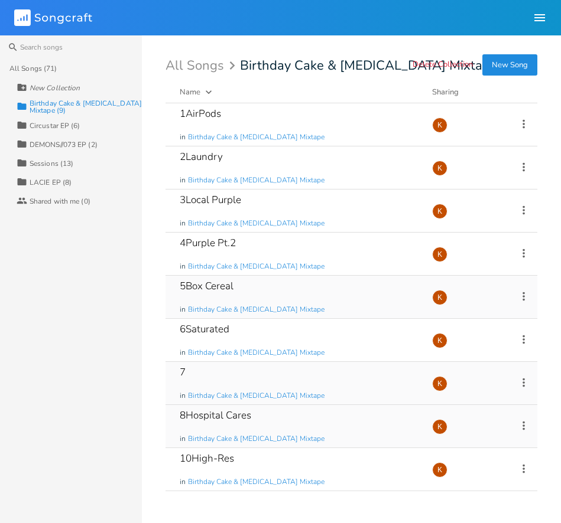
click at [523, 421] on icon at bounding box center [523, 425] width 13 height 13
click at [453, 309] on span "Edit Rename" at bounding box center [451, 313] width 37 height 8
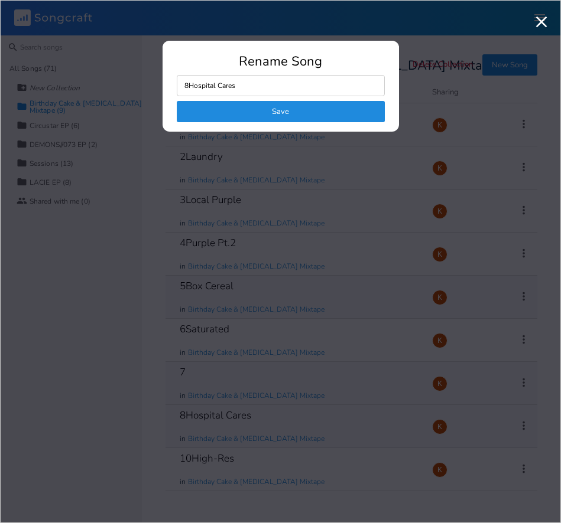
click at [229, 77] on input "8Hospital Cares" at bounding box center [281, 85] width 208 height 21
drag, startPoint x: 246, startPoint y: 84, endPoint x: 188, endPoint y: 86, distance: 57.4
click at [188, 86] on input "8Hospital Cares" at bounding box center [281, 85] width 208 height 21
type input "8"
click at [302, 104] on button "Save" at bounding box center [281, 111] width 208 height 21
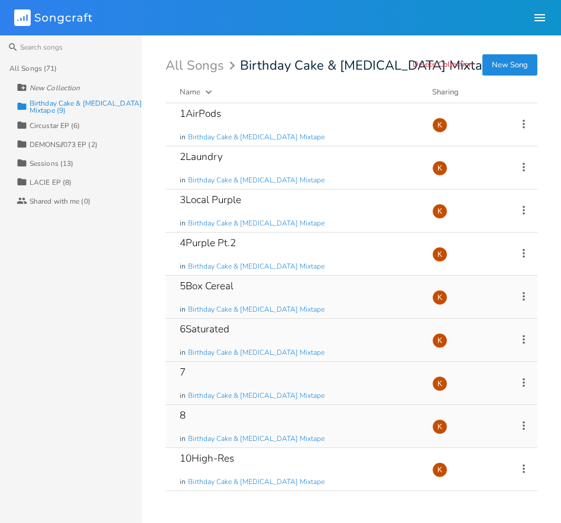
click at [530, 338] on div "6Saturated in Birthday Cake & [MEDICAL_DATA] Mixtape Add Demo [DATE] K" at bounding box center [351, 340] width 372 height 43
click at [527, 338] on icon at bounding box center [523, 339] width 13 height 13
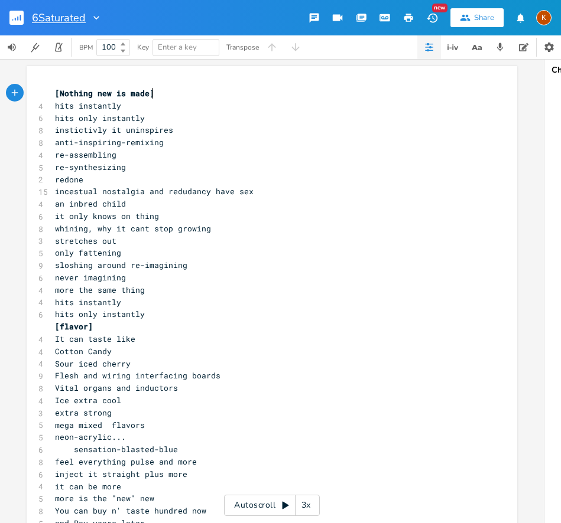
click at [77, 9] on div "6Saturated" at bounding box center [67, 17] width 70 height 35
type input "6Saturation"
click at [9, 12] on rect "button" at bounding box center [16, 18] width 14 height 14
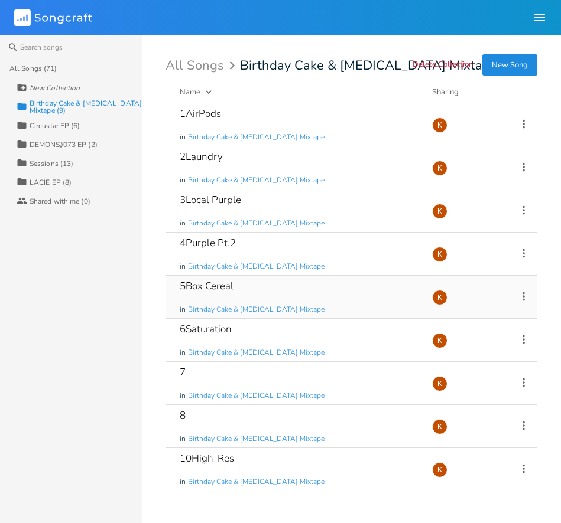
click at [515, 295] on div "5Box Cereal in Birthday Cake & [MEDICAL_DATA] Mixtape Add Demo 30 minutes ago K" at bounding box center [351, 297] width 372 height 43
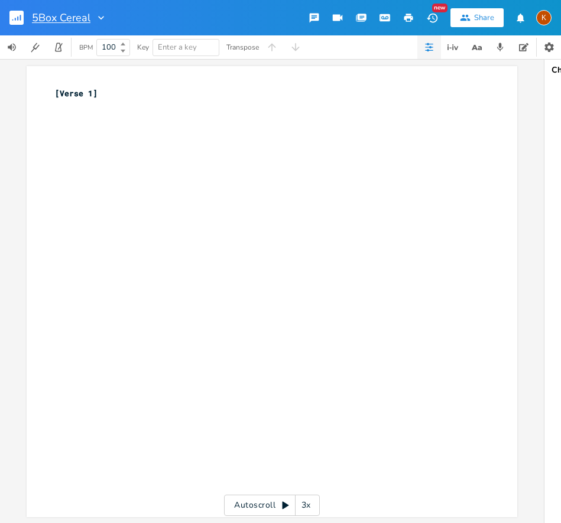
click at [83, 16] on input "5Box Cereal" at bounding box center [61, 17] width 58 height 11
drag, startPoint x: 89, startPoint y: 18, endPoint x: 41, endPoint y: 24, distance: 48.1
click at [41, 24] on div "5Box Cereal" at bounding box center [69, 17] width 75 height 35
click at [40, 19] on input "5Box Cereal" at bounding box center [61, 17] width 58 height 11
drag, startPoint x: 42, startPoint y: 18, endPoint x: 93, endPoint y: 15, distance: 50.9
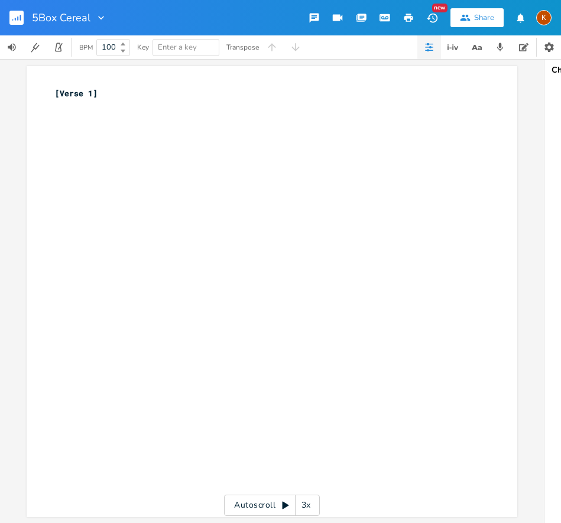
click at [93, 15] on div "5Box Cereal" at bounding box center [69, 18] width 75 height 12
type input "5"
click at [17, 14] on rect "button" at bounding box center [16, 18] width 14 height 14
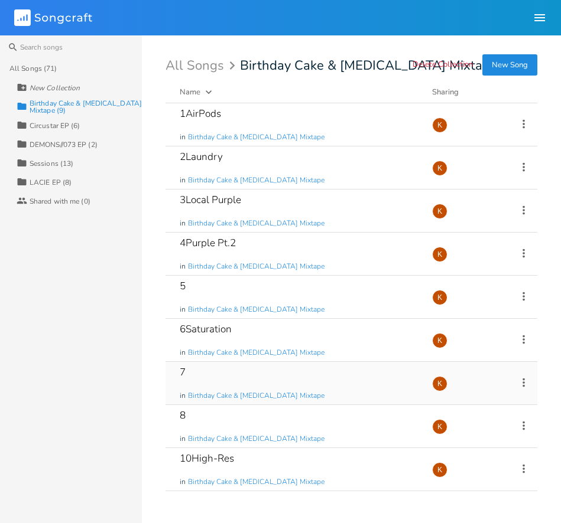
click at [521, 381] on icon at bounding box center [523, 382] width 13 height 13
click at [482, 399] on li "Edit Rename" at bounding box center [475, 401] width 95 height 20
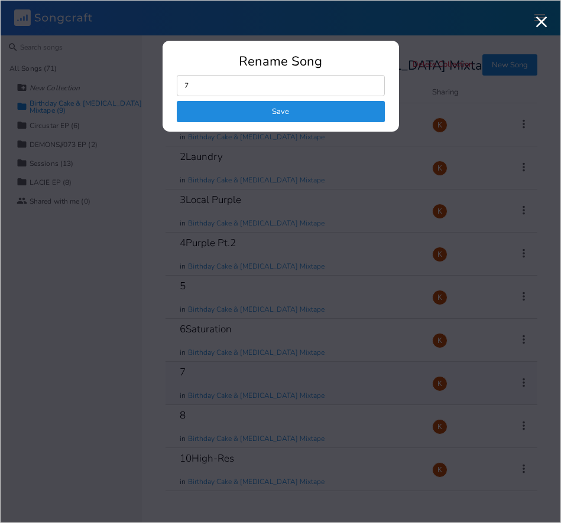
click at [227, 83] on input "7" at bounding box center [281, 85] width 208 height 21
type input "7Box Cereal"
click at [249, 108] on button "Save" at bounding box center [281, 111] width 208 height 21
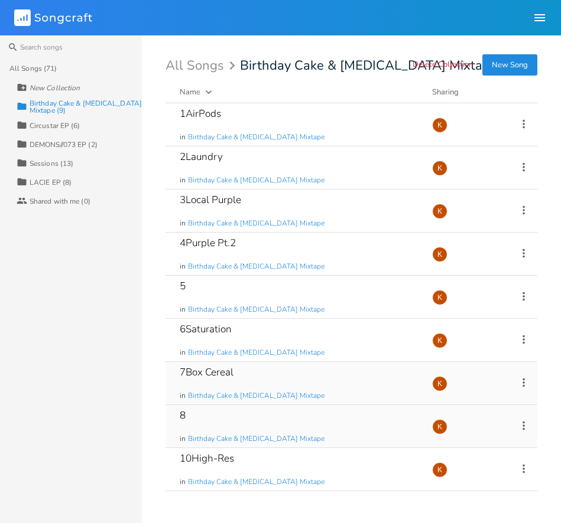
click at [526, 427] on icon at bounding box center [523, 425] width 13 height 13
click at [158, 338] on div "Search All Songs (71) New Collection Collection Birthday Cake & [MEDICAL_DATA] …" at bounding box center [280, 279] width 561 height 488
click at [524, 294] on icon at bounding box center [523, 296] width 13 height 13
click at [519, 297] on icon at bounding box center [523, 296] width 13 height 13
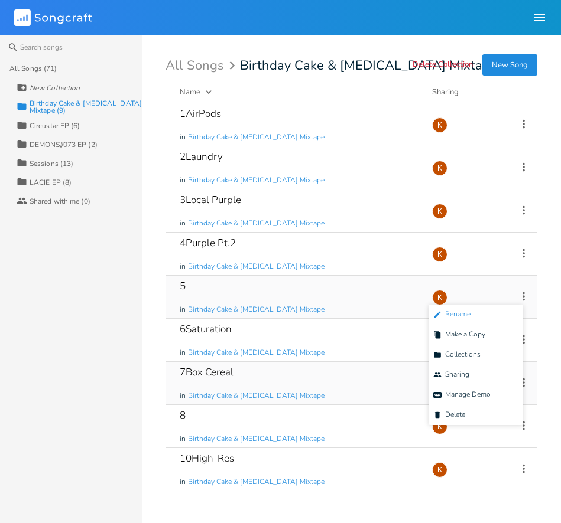
click at [480, 315] on li "Edit Rename" at bounding box center [475, 315] width 95 height 20
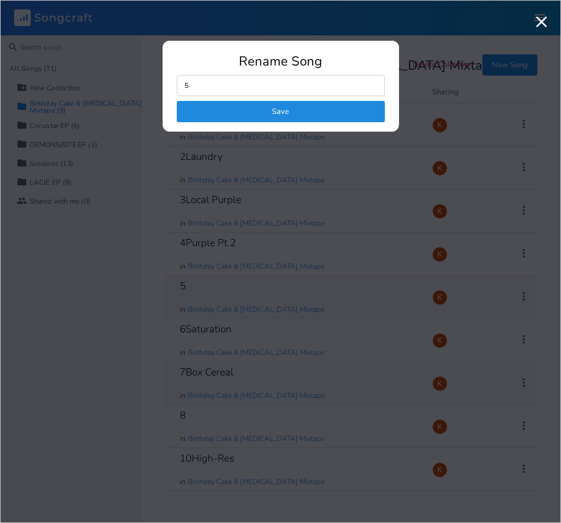
click at [265, 79] on input "5" at bounding box center [281, 85] width 208 height 21
click at [265, 78] on input "5" at bounding box center [281, 85] width 208 height 21
type input "5VHStories"
click button "Save" at bounding box center [281, 111] width 208 height 21
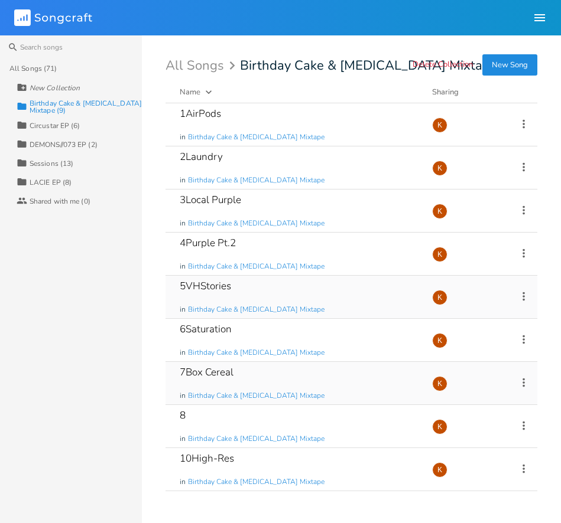
click at [529, 297] on icon at bounding box center [523, 296] width 13 height 13
click at [487, 310] on li "Edit Rename" at bounding box center [475, 315] width 95 height 20
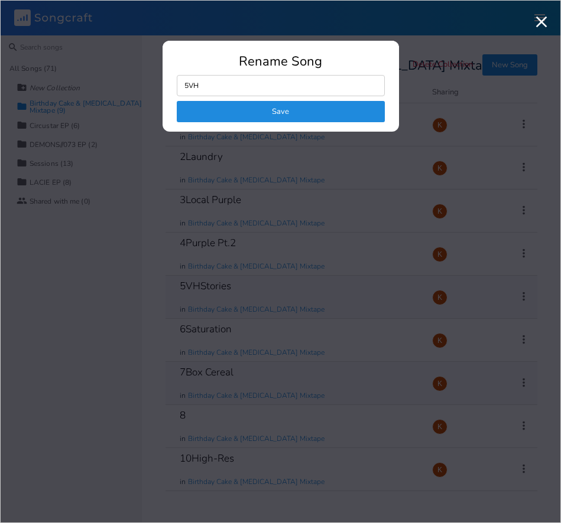
type input "5VHS"
click button "Save" at bounding box center [281, 111] width 208 height 21
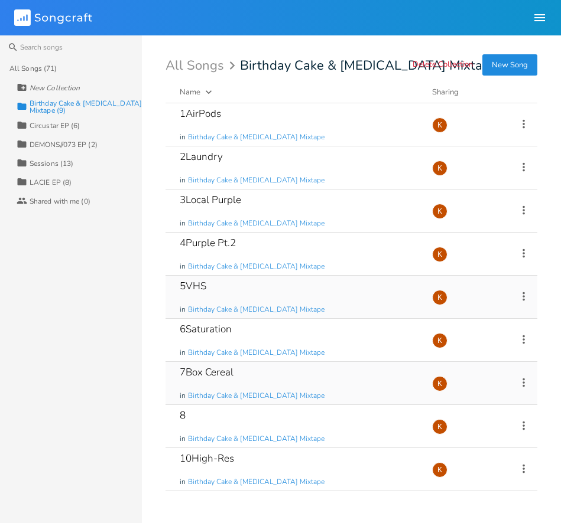
click at [525, 300] on icon at bounding box center [523, 296] width 13 height 13
click at [493, 307] on li "Edit Rename" at bounding box center [475, 315] width 95 height 20
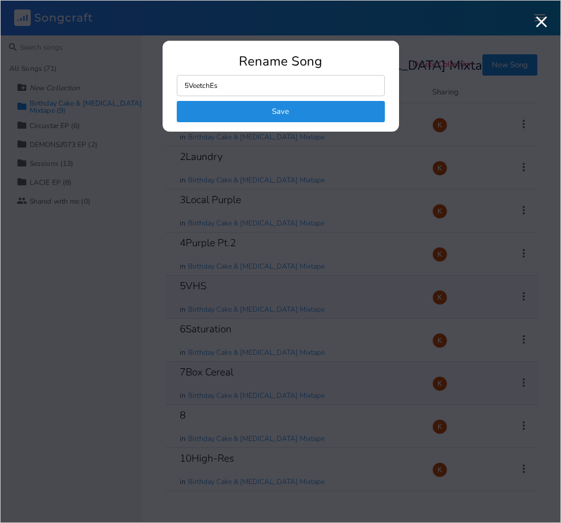
type input "5VeeAtchEs"
click button "Save" at bounding box center [281, 111] width 208 height 21
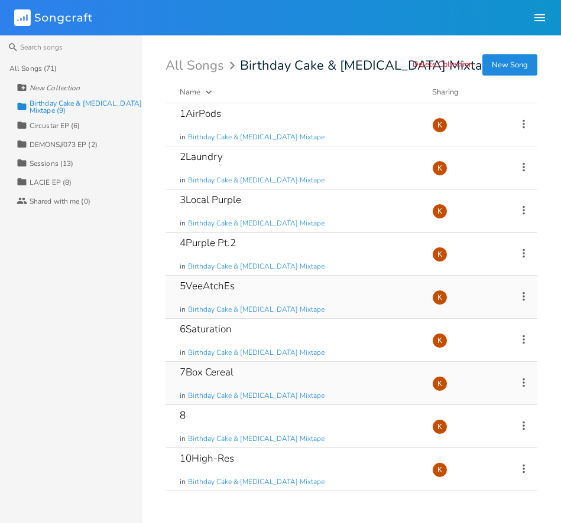
click at [521, 294] on icon at bounding box center [523, 296] width 13 height 13
click at [499, 310] on li "Edit Rename" at bounding box center [475, 315] width 95 height 20
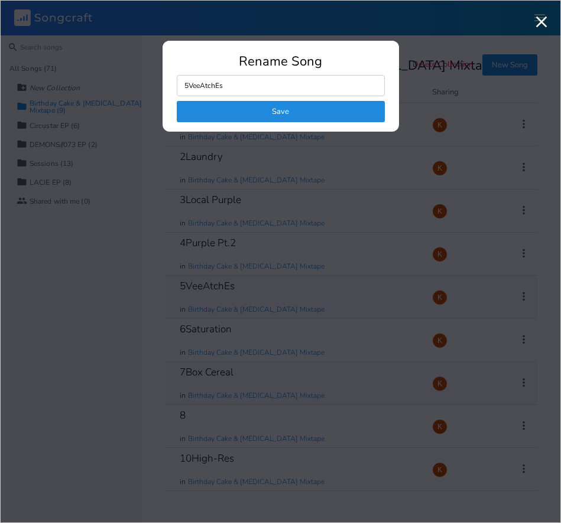
type input "5VeeAtchEss"
click button "Save" at bounding box center [281, 111] width 208 height 21
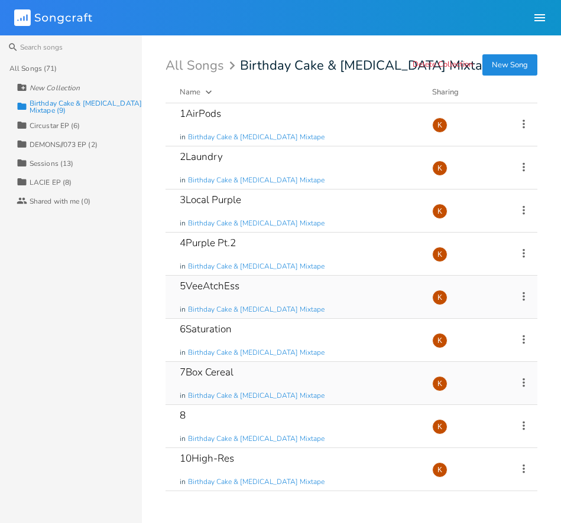
click at [524, 294] on icon at bounding box center [523, 296] width 13 height 13
click at [482, 307] on li "Edit Rename" at bounding box center [475, 315] width 95 height 20
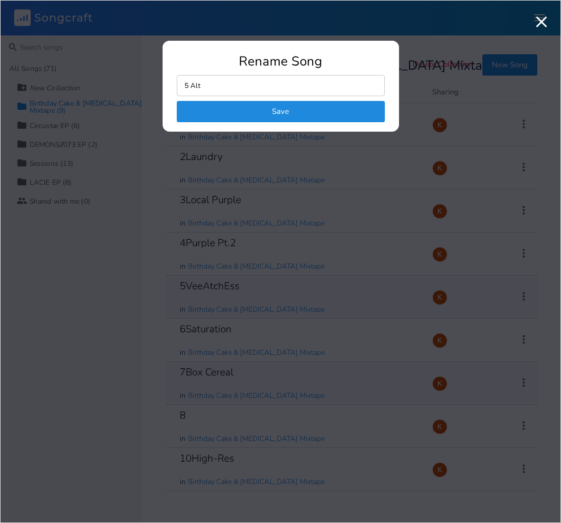
type input "5Alt"
click button "Save" at bounding box center [281, 111] width 208 height 21
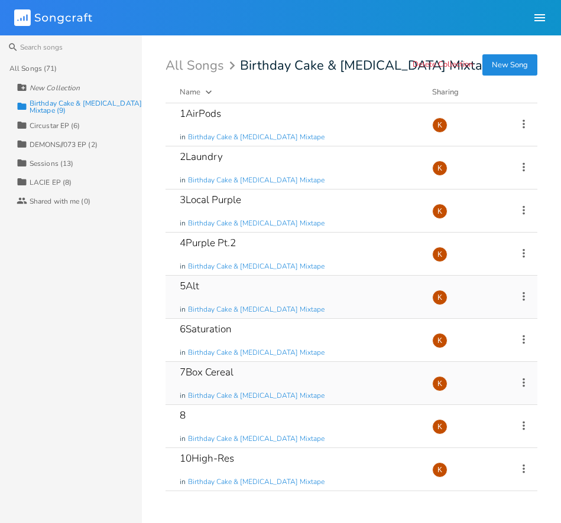
click at [513, 297] on div "5Alt in Birthday Cake & [MEDICAL_DATA] Mixtape Add Demo 56 minutes ago K" at bounding box center [351, 297] width 372 height 43
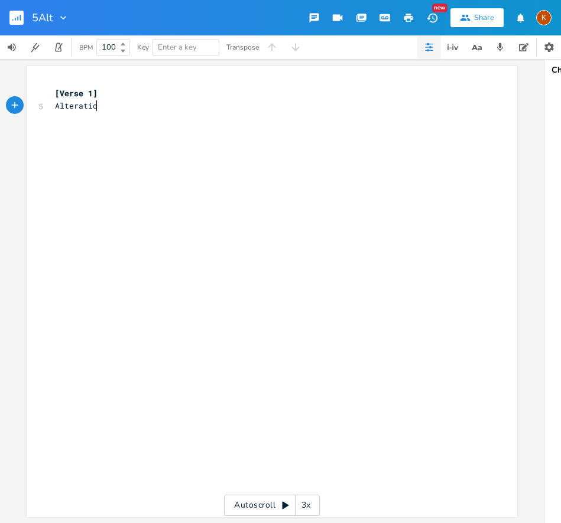
type textarea "Alteration"
type textarea "Alternate"
type textarea "AA"
type textarea "lternative"
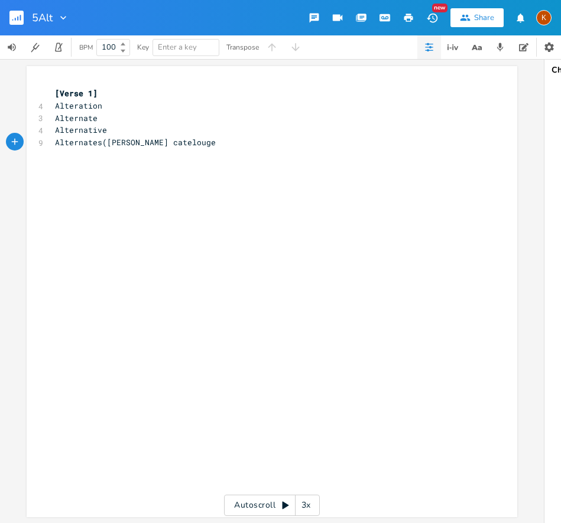
type textarea "Alternates([PERSON_NAME] catelouge_"
type textarea ")"
type textarea "alternati"
type textarea "ate de"
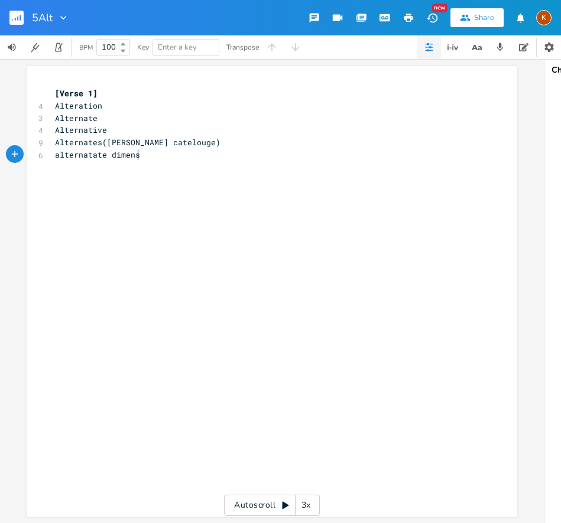
scroll to position [0, 31]
type textarea "imension"
click at [38, 18] on input "5Alt" at bounding box center [42, 17] width 21 height 11
type input "5Alt"
click at [20, 15] on icon "button" at bounding box center [20, 18] width 1 height 6
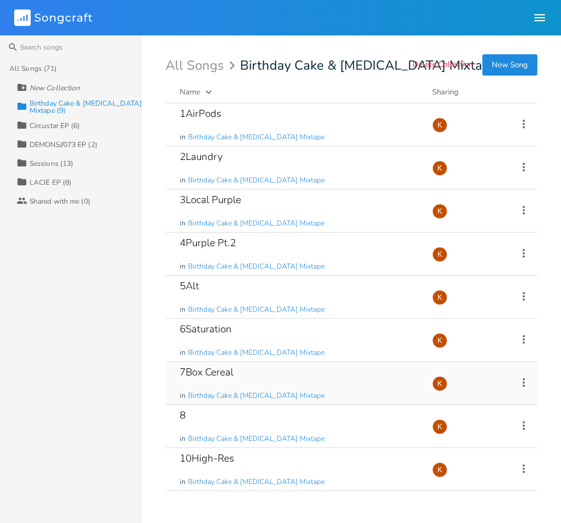
click at [489, 385] on div "7Box Cereal in Birthday Cake & [MEDICAL_DATA] Mixtape Add Demo 1 hour ago K" at bounding box center [351, 383] width 372 height 43
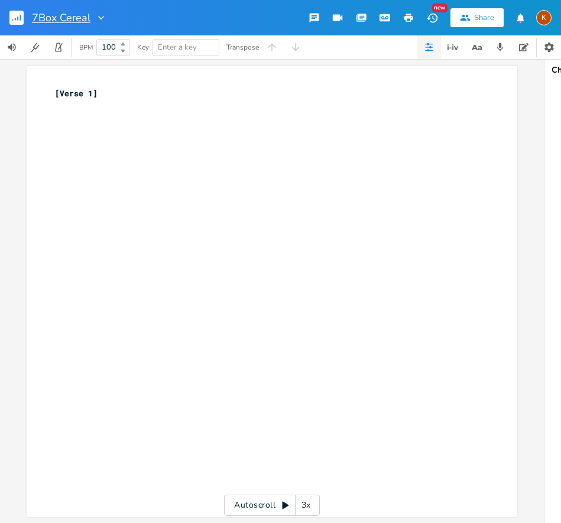
click at [38, 19] on input "7Box Cereal" at bounding box center [61, 17] width 58 height 11
drag, startPoint x: 39, startPoint y: 18, endPoint x: 94, endPoint y: 19, distance: 55.0
click at [94, 19] on div "7Box Cereal" at bounding box center [69, 18] width 75 height 12
type input "7"
click at [81, 141] on div "xxxxxxxxxx [Verse 1] ​" at bounding box center [281, 303] width 456 height 436
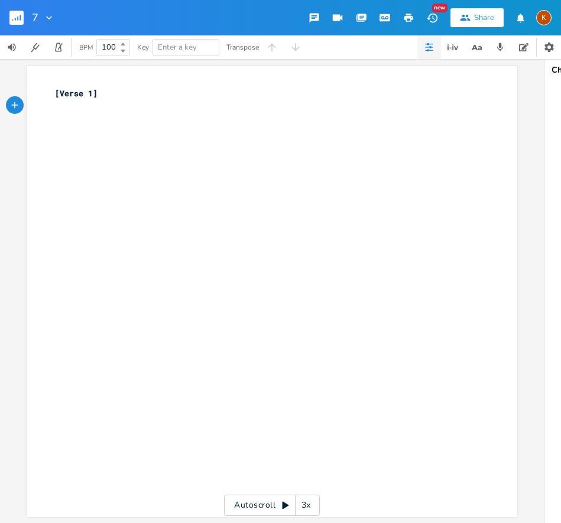
paste textarea "?"
type textarea "?"
type textarea "Vape V"
type textarea "Flabor"
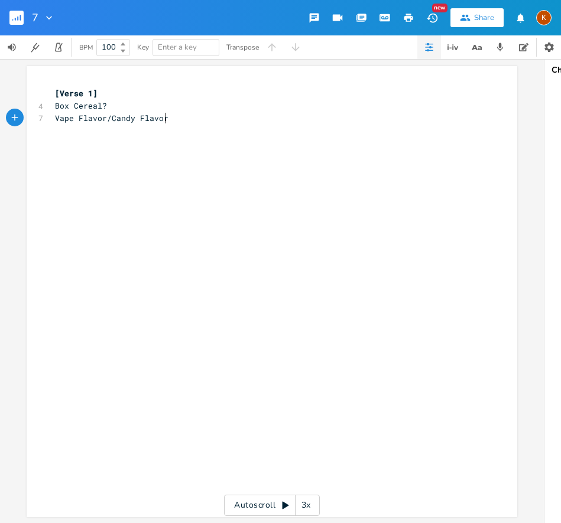
scroll to position [0, 63]
type textarea "vor/Candy Flavor?"
click at [21, 17] on rect "button" at bounding box center [16, 18] width 14 height 14
